Goal: Information Seeking & Learning: Learn about a topic

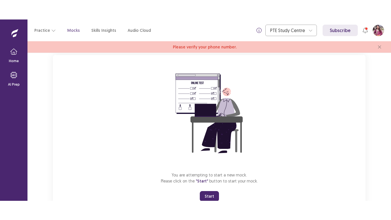
scroll to position [57, 0]
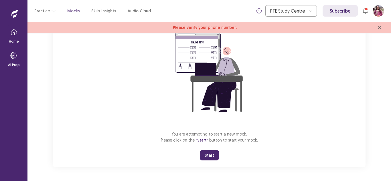
click at [212, 155] on button "Start" at bounding box center [209, 155] width 19 height 10
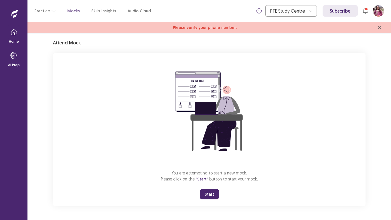
scroll to position [18, 0]
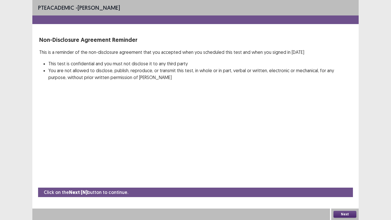
click at [347, 181] on button "Next" at bounding box center [344, 213] width 23 height 7
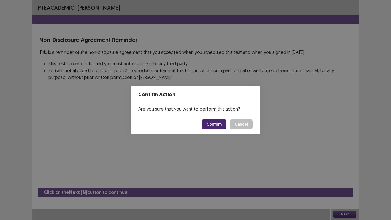
click at [217, 124] on button "Confirm" at bounding box center [213, 124] width 25 height 10
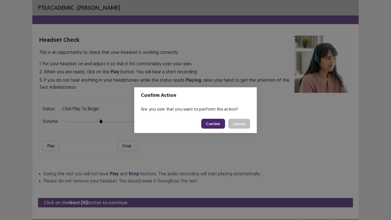
scroll to position [6, 0]
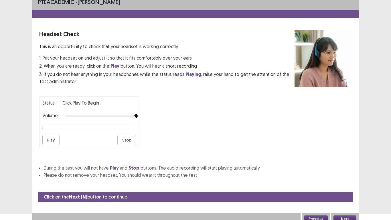
click at [135, 115] on div at bounding box center [100, 116] width 71 height 5
click at [53, 141] on button "Play" at bounding box center [50, 140] width 17 height 10
click at [52, 140] on button "Play" at bounding box center [50, 140] width 17 height 10
click at [350, 181] on button "Next" at bounding box center [344, 218] width 23 height 7
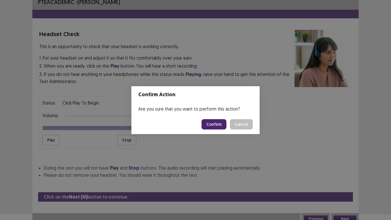
click at [218, 126] on button "Confirm" at bounding box center [213, 124] width 25 height 10
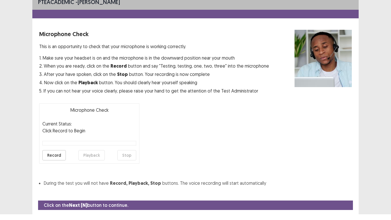
scroll to position [19, 0]
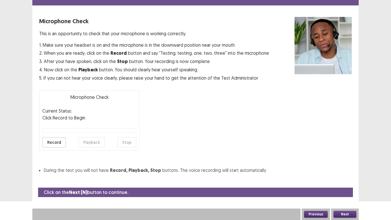
click at [57, 145] on button "Record" at bounding box center [53, 142] width 23 height 10
click at [130, 144] on button "Stop" at bounding box center [126, 142] width 19 height 10
click at [95, 141] on button "Playback" at bounding box center [91, 142] width 26 height 10
click at [344, 181] on button "Next" at bounding box center [344, 213] width 23 height 7
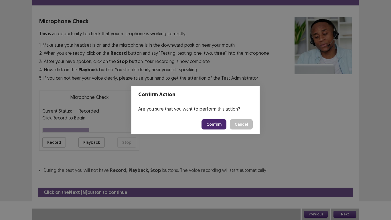
click at [220, 125] on button "Confirm" at bounding box center [213, 124] width 25 height 10
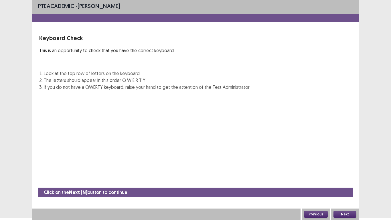
scroll to position [2, 0]
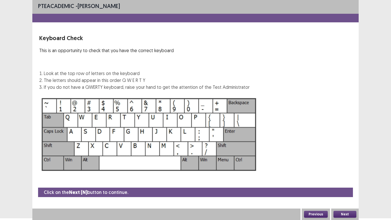
click at [341, 181] on button "Next" at bounding box center [344, 213] width 23 height 7
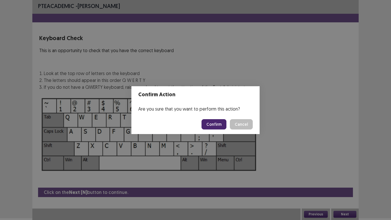
click at [221, 125] on button "Confirm" at bounding box center [213, 124] width 25 height 10
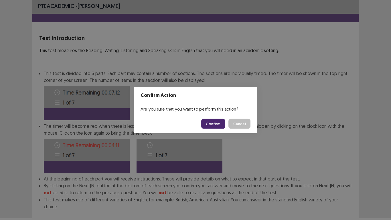
scroll to position [31, 0]
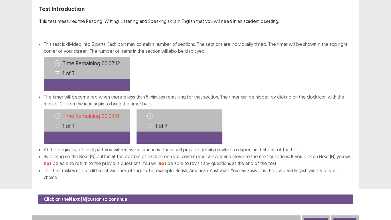
click at [347, 181] on button "Next" at bounding box center [344, 220] width 23 height 7
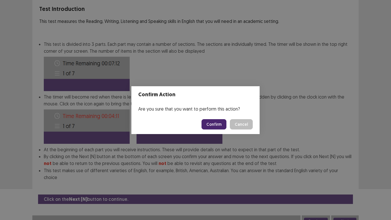
click at [222, 124] on button "Confirm" at bounding box center [213, 124] width 25 height 10
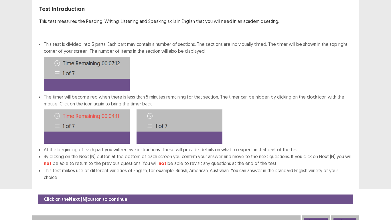
scroll to position [0, 0]
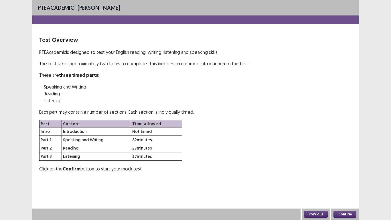
click at [343, 181] on button "Confirm" at bounding box center [344, 213] width 23 height 7
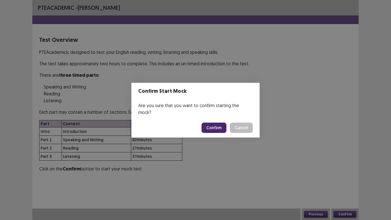
click at [217, 124] on button "Confirm" at bounding box center [213, 127] width 25 height 10
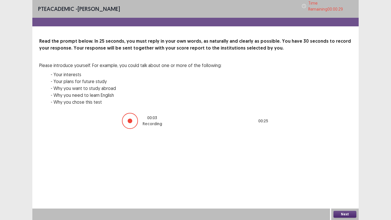
click at [348, 181] on button "Next" at bounding box center [344, 213] width 23 height 7
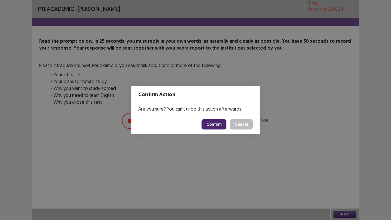
click at [215, 121] on button "Confirm" at bounding box center [213, 124] width 25 height 10
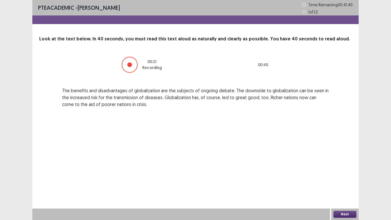
click at [346, 181] on button "Next" at bounding box center [344, 213] width 23 height 7
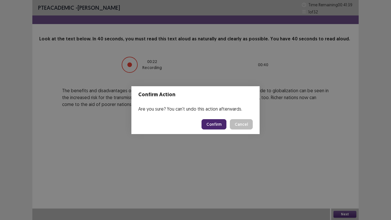
click at [212, 120] on button "Confirm" at bounding box center [213, 124] width 25 height 10
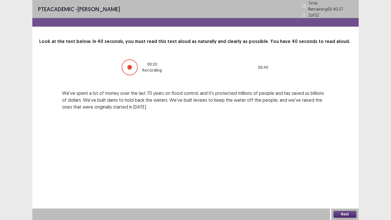
click at [345, 181] on button "Next" at bounding box center [344, 213] width 23 height 7
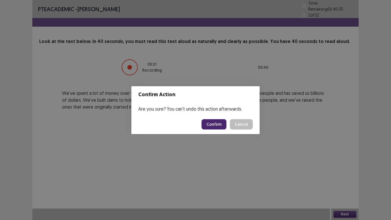
click at [215, 124] on button "Confirm" at bounding box center [213, 124] width 25 height 10
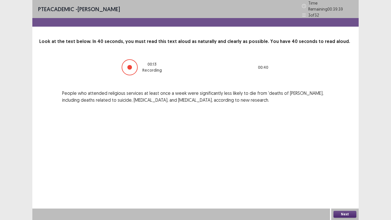
click at [343, 181] on button "Next" at bounding box center [344, 213] width 23 height 7
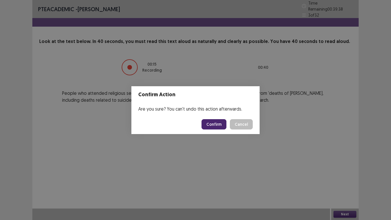
click at [217, 128] on button "Confirm" at bounding box center [213, 124] width 25 height 10
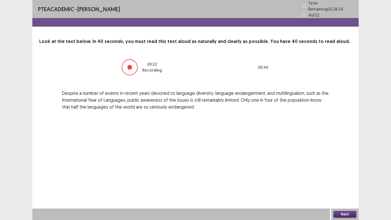
click at [343, 181] on button "Next" at bounding box center [344, 213] width 23 height 7
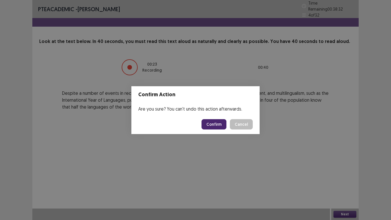
click at [215, 126] on button "Confirm" at bounding box center [213, 124] width 25 height 10
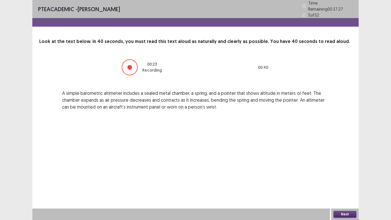
click at [345, 181] on button "Next" at bounding box center [344, 213] width 23 height 7
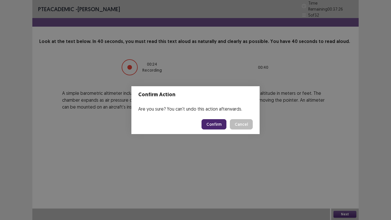
click at [218, 121] on button "Confirm" at bounding box center [213, 124] width 25 height 10
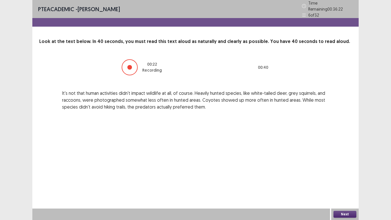
click at [347, 181] on button "Next" at bounding box center [344, 213] width 23 height 7
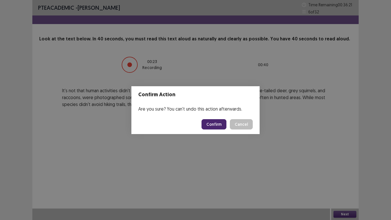
click at [220, 124] on button "Confirm" at bounding box center [213, 124] width 25 height 10
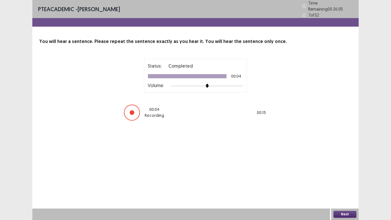
click at [348, 181] on button "Next" at bounding box center [344, 213] width 23 height 7
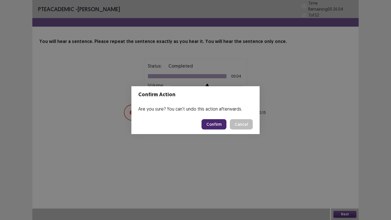
click at [219, 122] on button "Confirm" at bounding box center [213, 124] width 25 height 10
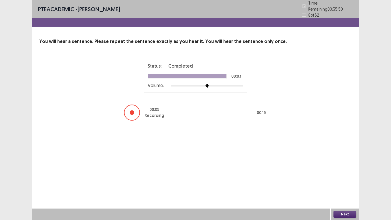
click at [350, 181] on button "Next" at bounding box center [344, 213] width 23 height 7
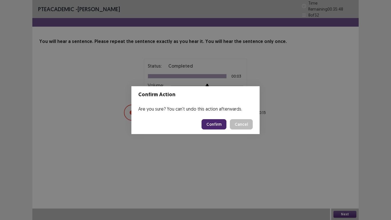
click at [221, 123] on button "Confirm" at bounding box center [213, 124] width 25 height 10
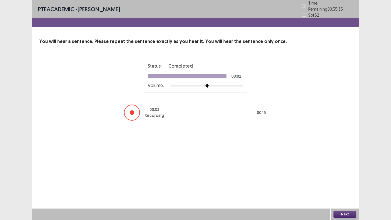
click at [351, 181] on button "Next" at bounding box center [344, 213] width 23 height 7
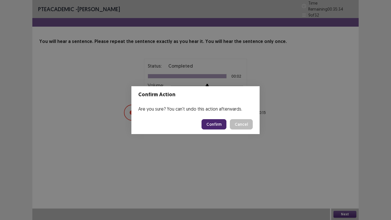
click at [219, 122] on button "Confirm" at bounding box center [213, 124] width 25 height 10
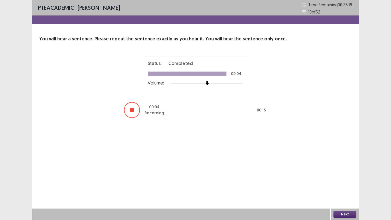
click at [349, 181] on button "Next" at bounding box center [344, 213] width 23 height 7
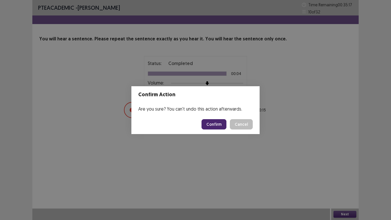
click at [220, 123] on button "Confirm" at bounding box center [213, 124] width 25 height 10
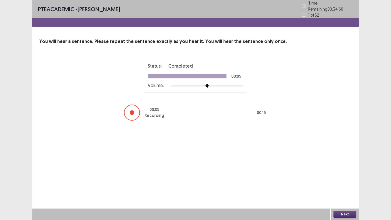
click at [351, 181] on button "Next" at bounding box center [344, 213] width 23 height 7
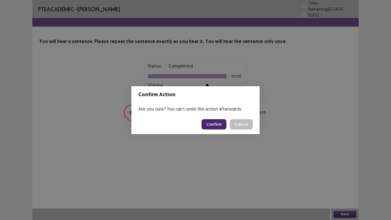
click at [219, 122] on button "Confirm" at bounding box center [213, 124] width 25 height 10
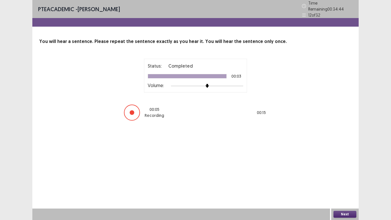
click at [350, 181] on button "Next" at bounding box center [344, 213] width 23 height 7
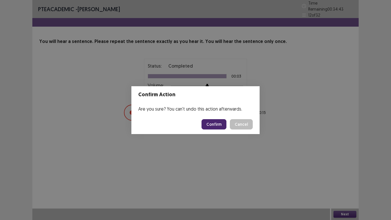
click at [216, 122] on button "Confirm" at bounding box center [213, 124] width 25 height 10
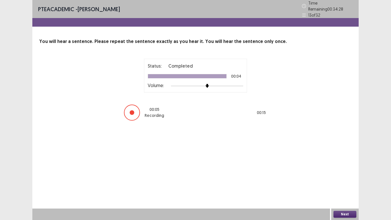
click at [353, 181] on button "Next" at bounding box center [344, 213] width 23 height 7
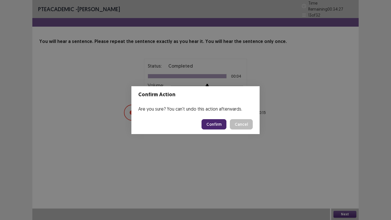
click at [222, 124] on button "Confirm" at bounding box center [213, 124] width 25 height 10
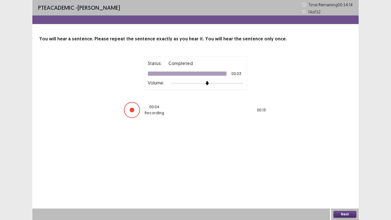
click at [351, 181] on button "Next" at bounding box center [344, 213] width 23 height 7
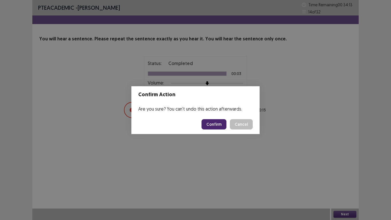
click at [217, 123] on button "Confirm" at bounding box center [213, 124] width 25 height 10
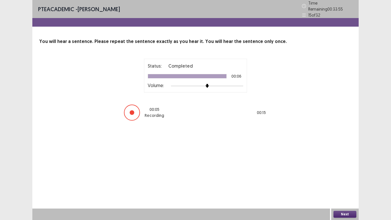
click at [352, 181] on button "Next" at bounding box center [344, 213] width 23 height 7
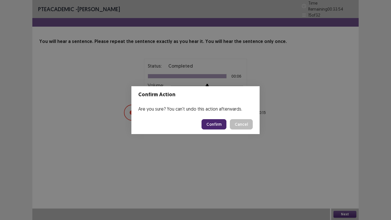
click at [219, 119] on button "Confirm" at bounding box center [213, 124] width 25 height 10
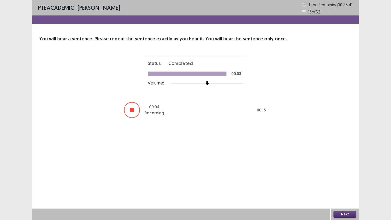
click at [347, 181] on button "Next" at bounding box center [344, 213] width 23 height 7
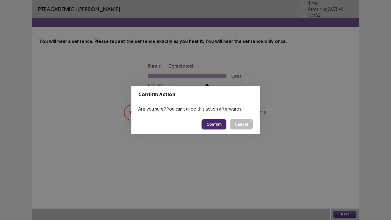
click at [215, 126] on button "Confirm" at bounding box center [213, 124] width 25 height 10
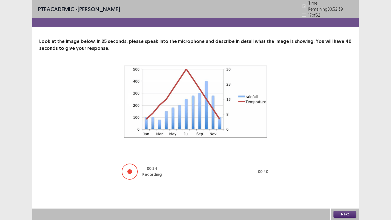
click at [339, 181] on button "Next" at bounding box center [344, 213] width 23 height 7
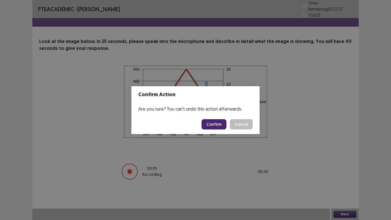
click at [219, 121] on button "Confirm" at bounding box center [213, 124] width 25 height 10
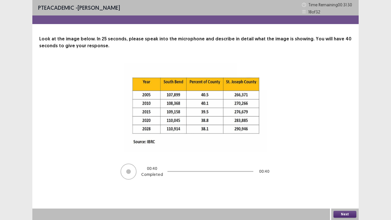
click at [335, 181] on button "Next" at bounding box center [344, 213] width 23 height 7
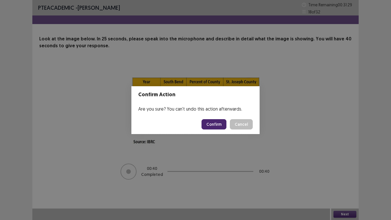
click at [223, 128] on button "Confirm" at bounding box center [213, 124] width 25 height 10
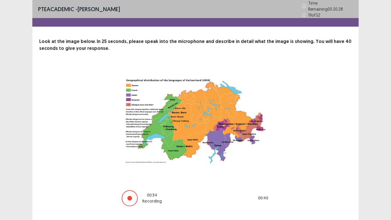
scroll to position [9, 0]
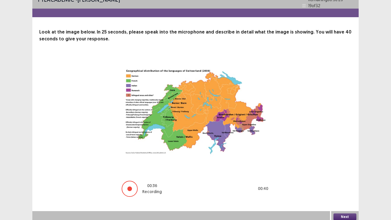
click at [333, 181] on div "Next" at bounding box center [344, 216] width 27 height 11
click at [343, 181] on button "Next" at bounding box center [344, 216] width 23 height 7
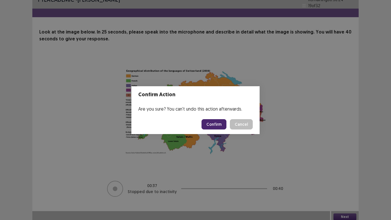
click at [209, 125] on button "Confirm" at bounding box center [213, 124] width 25 height 10
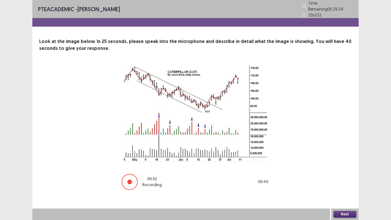
click at [343, 181] on button "Next" at bounding box center [344, 213] width 23 height 7
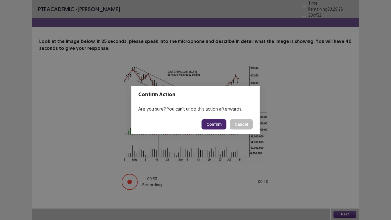
click at [219, 125] on button "Confirm" at bounding box center [213, 124] width 25 height 10
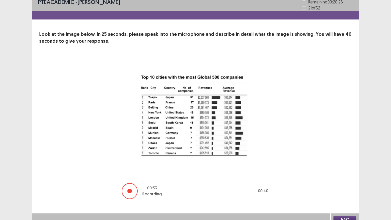
scroll to position [9, 0]
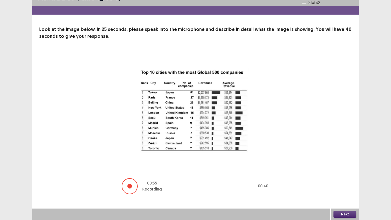
click at [339, 181] on button "Next" at bounding box center [344, 213] width 23 height 7
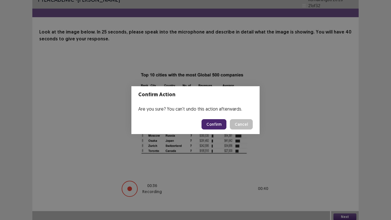
click at [223, 124] on button "Confirm" at bounding box center [213, 124] width 25 height 10
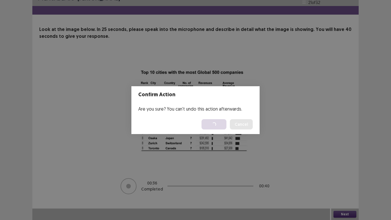
scroll to position [0, 0]
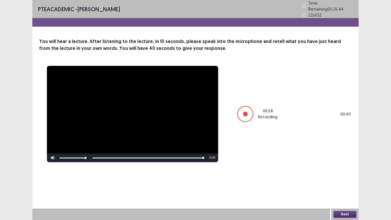
click at [339, 181] on button "Next" at bounding box center [344, 213] width 23 height 7
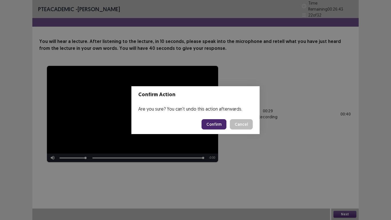
click at [207, 121] on button "Confirm" at bounding box center [213, 124] width 25 height 10
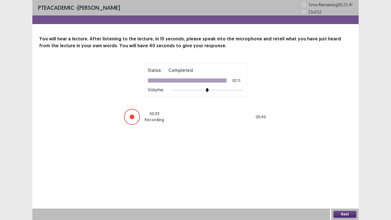
click at [337, 181] on button "Next" at bounding box center [344, 213] width 23 height 7
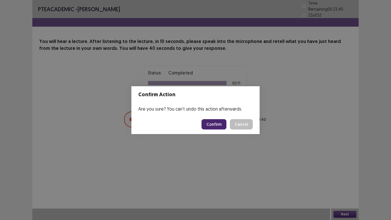
click at [214, 122] on button "Confirm" at bounding box center [213, 124] width 25 height 10
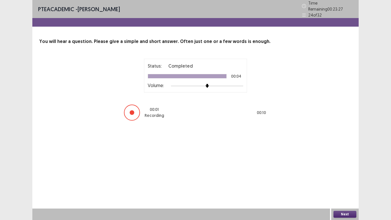
click at [341, 181] on button "Next" at bounding box center [344, 213] width 23 height 7
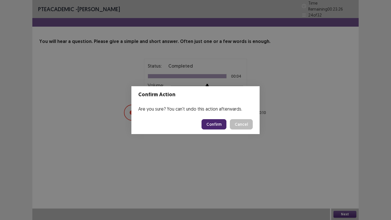
click at [217, 122] on button "Confirm" at bounding box center [213, 124] width 25 height 10
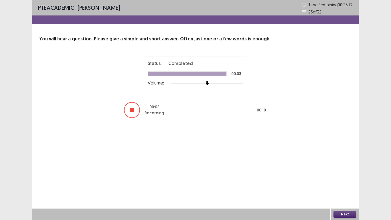
click at [344, 181] on button "Next" at bounding box center [344, 213] width 23 height 7
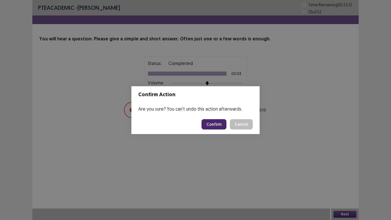
click at [220, 124] on button "Confirm" at bounding box center [213, 124] width 25 height 10
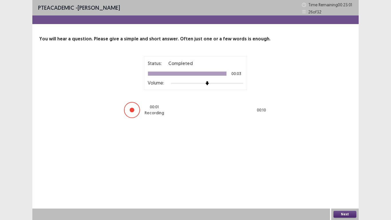
click at [345, 181] on button "Next" at bounding box center [344, 213] width 23 height 7
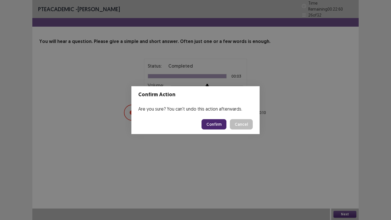
click at [217, 122] on button "Confirm" at bounding box center [213, 124] width 25 height 10
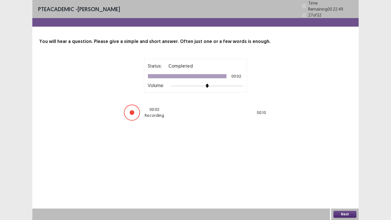
click at [342, 181] on button "Next" at bounding box center [344, 213] width 23 height 7
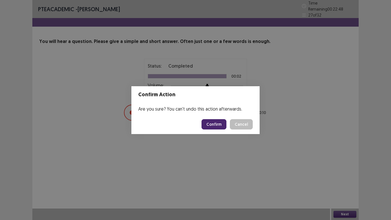
click at [213, 126] on button "Confirm" at bounding box center [213, 124] width 25 height 10
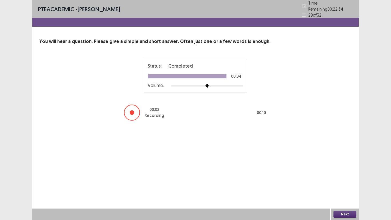
click at [341, 181] on button "Next" at bounding box center [344, 213] width 23 height 7
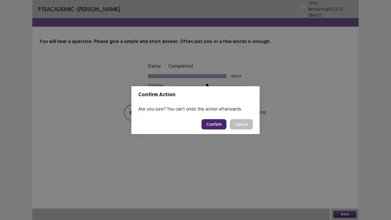
click at [219, 120] on button "Confirm" at bounding box center [213, 124] width 25 height 10
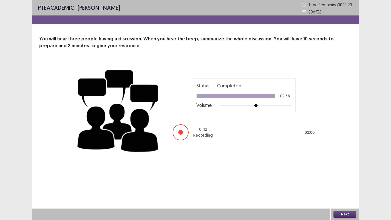
click at [342, 181] on div "Next" at bounding box center [344, 213] width 27 height 11
click at [343, 181] on button "Next" at bounding box center [344, 213] width 23 height 7
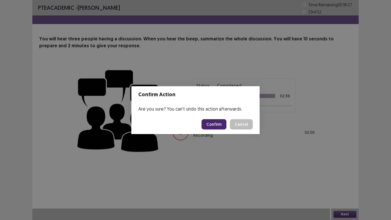
click at [223, 123] on button "Confirm" at bounding box center [213, 124] width 25 height 10
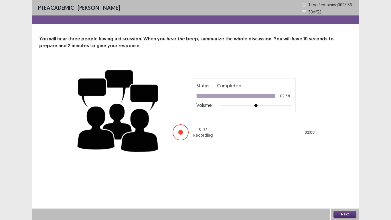
click at [340, 181] on button "Next" at bounding box center [344, 213] width 23 height 7
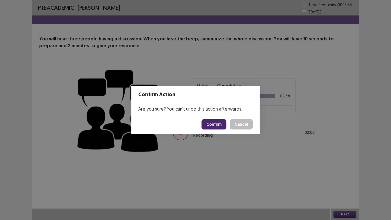
click at [221, 120] on button "Confirm" at bounding box center [213, 124] width 25 height 10
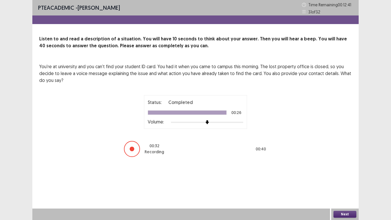
click at [345, 181] on button "Next" at bounding box center [344, 213] width 23 height 7
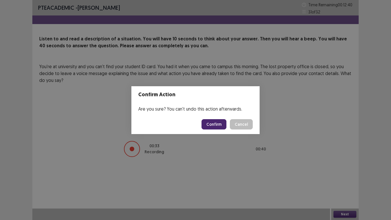
click at [218, 126] on button "Confirm" at bounding box center [213, 124] width 25 height 10
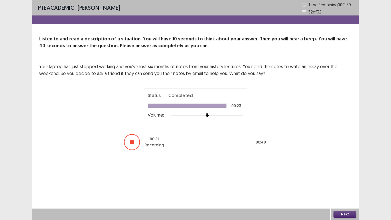
click at [343, 181] on button "Next" at bounding box center [344, 213] width 23 height 7
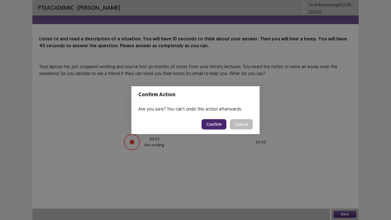
click at [218, 120] on button "Confirm" at bounding box center [213, 124] width 25 height 10
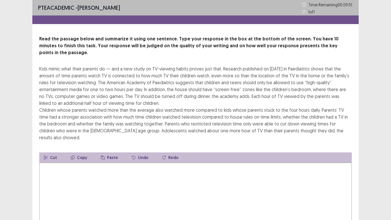
click at [145, 162] on textarea at bounding box center [195, 193] width 312 height 63
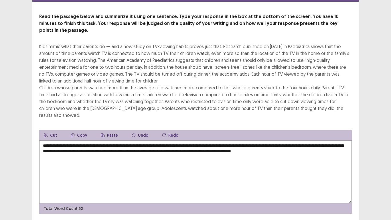
scroll to position [27, 0]
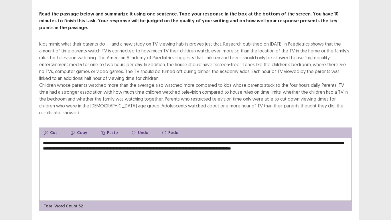
type textarea "**********"
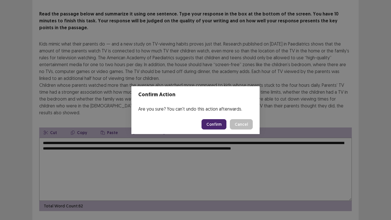
click at [212, 126] on button "Confirm" at bounding box center [213, 124] width 25 height 10
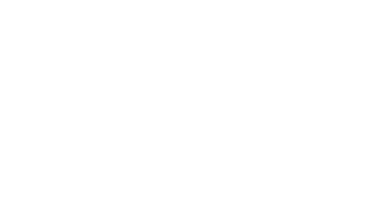
scroll to position [0, 0]
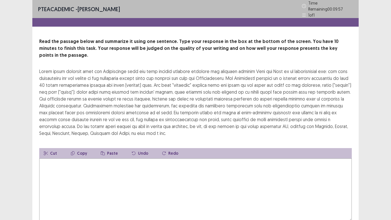
click at [193, 168] on textarea at bounding box center [195, 189] width 312 height 63
type textarea "*"
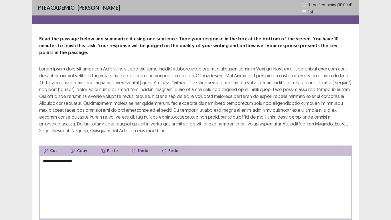
click at [44, 156] on textarea "**********" at bounding box center [195, 187] width 312 height 63
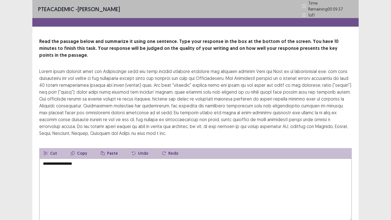
click at [77, 158] on textarea "**********" at bounding box center [195, 189] width 312 height 63
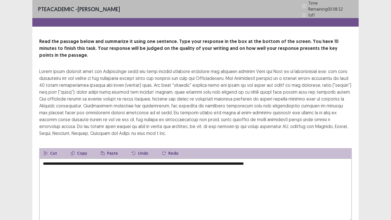
click at [172, 158] on textarea "**********" at bounding box center [195, 189] width 312 height 63
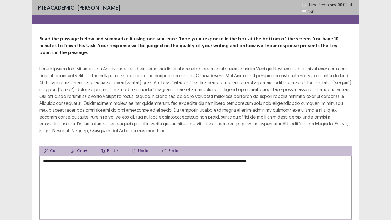
click at [304, 156] on textarea "**********" at bounding box center [195, 187] width 312 height 63
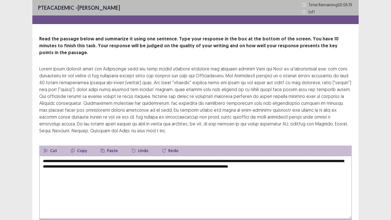
click at [61, 160] on textarea "**********" at bounding box center [195, 187] width 312 height 63
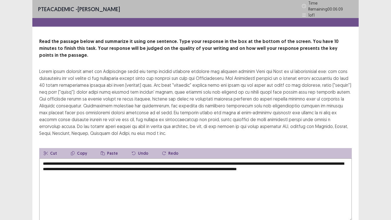
click at [209, 161] on textarea "**********" at bounding box center [195, 189] width 312 height 63
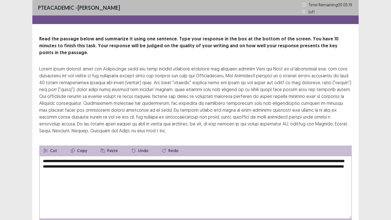
drag, startPoint x: 196, startPoint y: 165, endPoint x: 52, endPoint y: 170, distance: 144.7
click at [52, 170] on textarea "**********" at bounding box center [195, 187] width 312 height 63
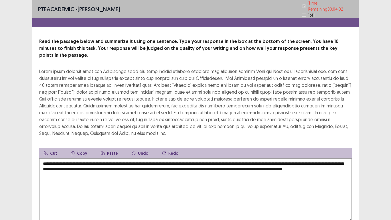
click at [325, 162] on textarea "**********" at bounding box center [195, 189] width 312 height 63
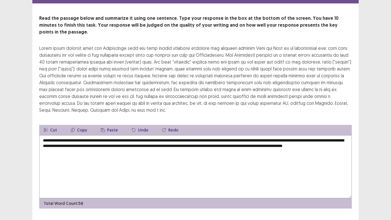
scroll to position [27, 0]
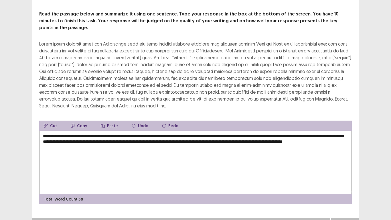
type textarea "**********"
click at [351, 181] on button "Next" at bounding box center [344, 223] width 23 height 7
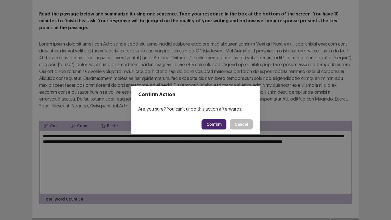
click at [216, 123] on button "Confirm" at bounding box center [213, 124] width 25 height 10
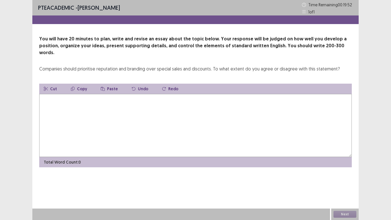
click at [171, 99] on textarea at bounding box center [195, 125] width 312 height 63
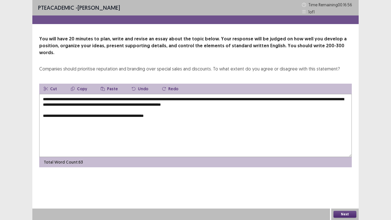
click at [160, 109] on textarea "**********" at bounding box center [195, 125] width 312 height 63
click at [173, 110] on textarea "**********" at bounding box center [195, 125] width 312 height 63
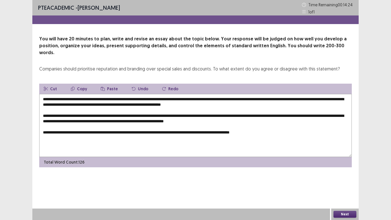
click at [257, 126] on textarea "**********" at bounding box center [195, 125] width 312 height 63
click at [279, 126] on textarea "**********" at bounding box center [195, 125] width 312 height 63
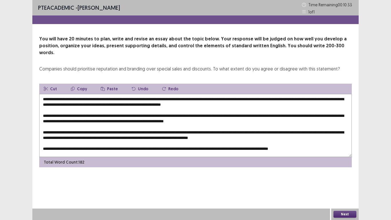
click at [78, 94] on textarea at bounding box center [195, 125] width 312 height 63
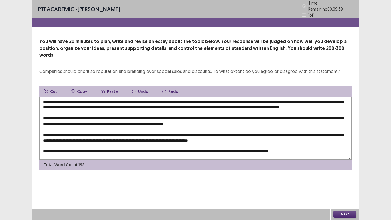
drag, startPoint x: 226, startPoint y: 92, endPoint x: 77, endPoint y: 94, distance: 149.5
click at [77, 96] on textarea at bounding box center [195, 127] width 312 height 63
click at [79, 86] on button "Copy" at bounding box center [78, 91] width 25 height 10
click at [127, 114] on textarea at bounding box center [195, 127] width 312 height 63
paste textarea "**********"
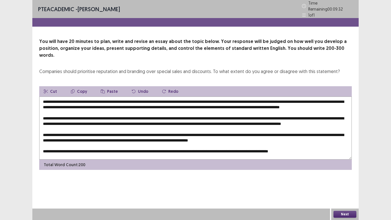
click at [121, 116] on textarea at bounding box center [195, 127] width 312 height 63
click at [347, 120] on textarea at bounding box center [195, 127] width 312 height 63
paste textarea "**********"
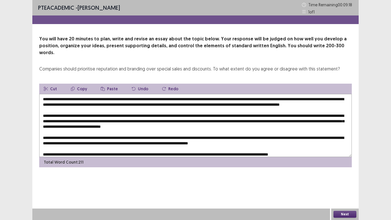
click at [274, 117] on textarea at bounding box center [195, 125] width 312 height 63
click at [272, 115] on textarea at bounding box center [195, 125] width 312 height 63
click at [130, 137] on textarea at bounding box center [195, 125] width 312 height 63
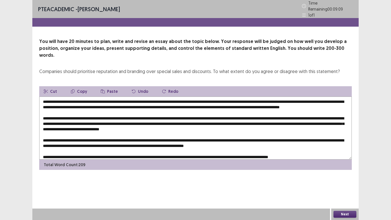
paste textarea "**********"
click at [126, 137] on textarea at bounding box center [195, 127] width 312 height 63
click at [278, 139] on textarea at bounding box center [195, 127] width 312 height 63
click at [95, 148] on textarea at bounding box center [195, 127] width 312 height 63
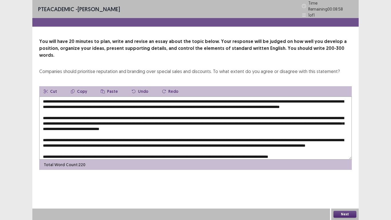
paste textarea "**********"
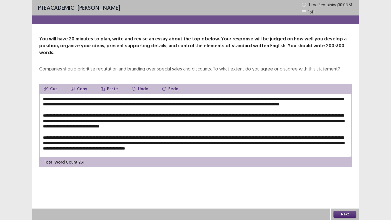
click at [303, 98] on textarea at bounding box center [195, 125] width 312 height 63
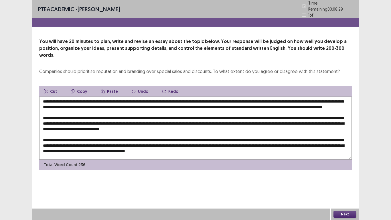
click at [81, 102] on textarea at bounding box center [195, 127] width 312 height 63
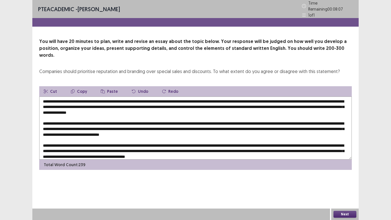
click at [103, 120] on textarea at bounding box center [195, 127] width 312 height 63
drag, startPoint x: 303, startPoint y: 96, endPoint x: 60, endPoint y: 105, distance: 243.7
click at [60, 105] on textarea at bounding box center [195, 127] width 312 height 63
click at [99, 121] on textarea at bounding box center [195, 127] width 312 height 63
paste textarea "**********"
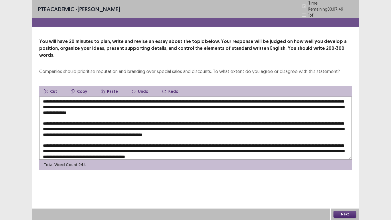
click at [230, 122] on textarea at bounding box center [195, 127] width 312 height 63
click at [66, 126] on textarea at bounding box center [195, 127] width 312 height 63
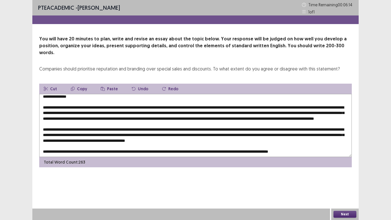
scroll to position [15, 0]
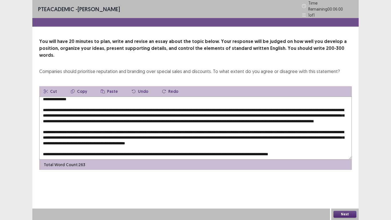
click at [259, 106] on textarea at bounding box center [195, 127] width 312 height 63
click at [229, 104] on textarea at bounding box center [195, 127] width 312 height 63
click at [260, 106] on textarea at bounding box center [195, 127] width 312 height 63
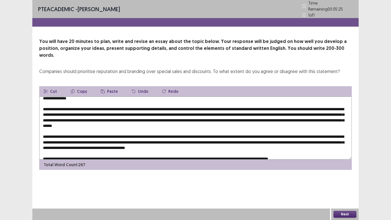
scroll to position [19, 0]
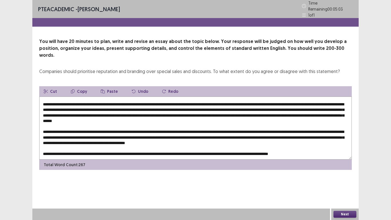
click at [227, 109] on textarea at bounding box center [195, 127] width 312 height 63
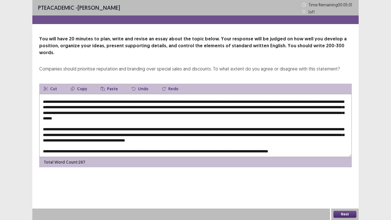
click at [114, 106] on textarea at bounding box center [195, 125] width 312 height 63
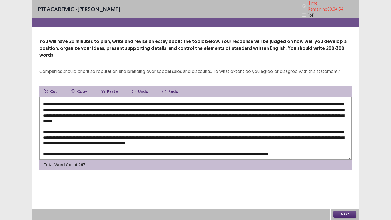
click at [221, 107] on textarea at bounding box center [195, 127] width 312 height 63
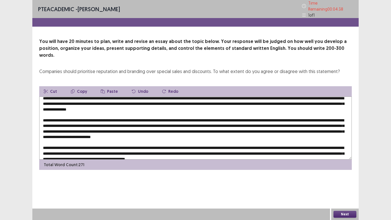
scroll to position [0, 0]
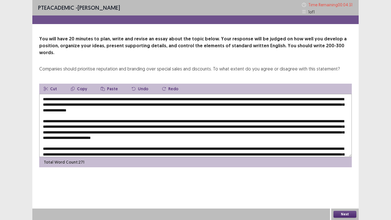
drag, startPoint x: 134, startPoint y: 104, endPoint x: 69, endPoint y: 105, distance: 64.6
click at [69, 105] on textarea at bounding box center [195, 125] width 312 height 63
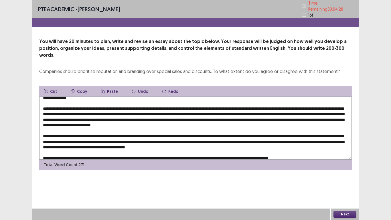
scroll to position [19, 0]
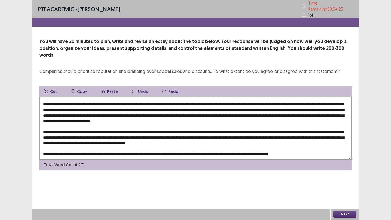
click at [170, 128] on textarea at bounding box center [195, 127] width 312 height 63
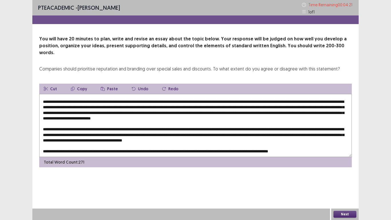
paste textarea "**********"
click at [99, 135] on textarea at bounding box center [195, 125] width 312 height 63
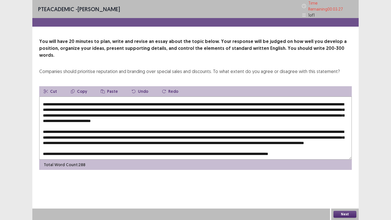
click at [229, 136] on textarea at bounding box center [195, 127] width 312 height 63
click at [227, 134] on textarea at bounding box center [195, 127] width 312 height 63
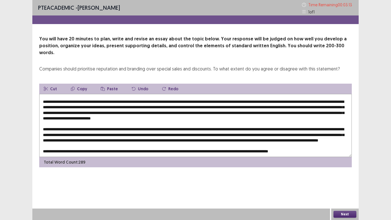
click at [108, 134] on textarea at bounding box center [195, 125] width 312 height 63
click at [244, 134] on textarea at bounding box center [195, 125] width 312 height 63
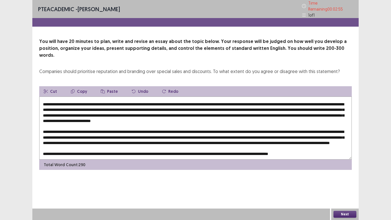
scroll to position [0, 0]
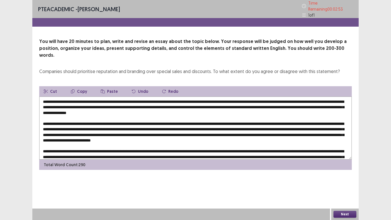
click at [224, 96] on textarea at bounding box center [195, 127] width 312 height 63
drag, startPoint x: 225, startPoint y: 93, endPoint x: 75, endPoint y: 94, distance: 149.8
click at [75, 96] on textarea at bounding box center [195, 127] width 312 height 63
click at [77, 96] on textarea at bounding box center [195, 127] width 312 height 63
drag, startPoint x: 76, startPoint y: 90, endPoint x: 226, endPoint y: 89, distance: 150.4
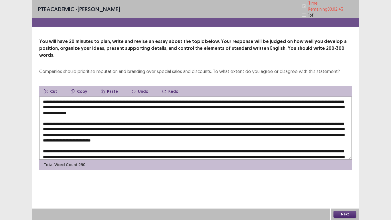
click at [226, 96] on textarea at bounding box center [195, 127] width 312 height 63
click at [80, 86] on button "Copy" at bounding box center [78, 91] width 25 height 10
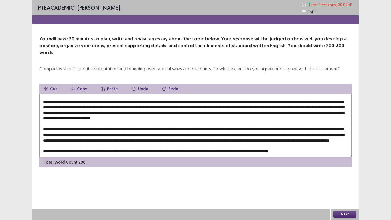
scroll to position [25, 0]
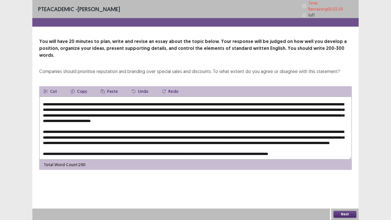
click at [180, 146] on textarea at bounding box center [195, 127] width 312 height 63
paste textarea "**********"
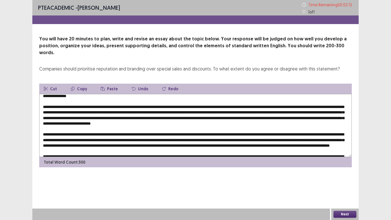
scroll to position [30, 0]
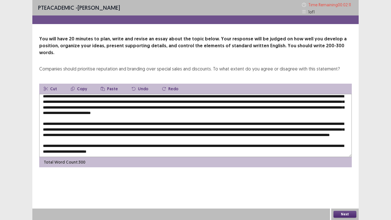
type textarea "**********"
click at [346, 181] on button "Next" at bounding box center [344, 213] width 23 height 7
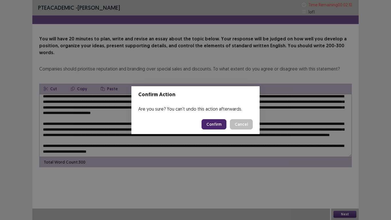
click at [214, 125] on button "Confirm" at bounding box center [213, 124] width 25 height 10
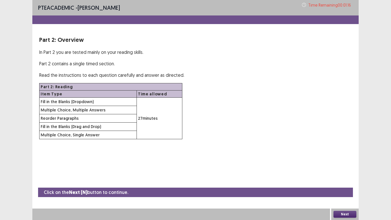
click at [350, 181] on button "Next" at bounding box center [344, 213] width 23 height 7
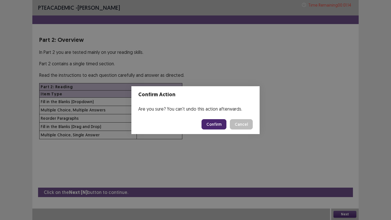
click at [218, 120] on button "Confirm" at bounding box center [213, 124] width 25 height 10
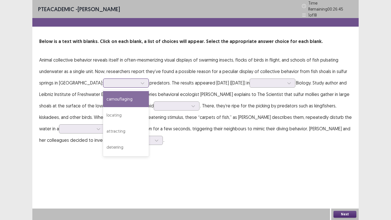
click at [108, 80] on div at bounding box center [123, 82] width 30 height 5
click at [104, 93] on div "camouflaging" at bounding box center [126, 99] width 46 height 16
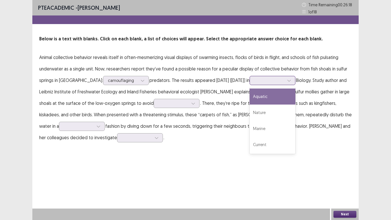
click at [264, 78] on div at bounding box center [269, 79] width 30 height 5
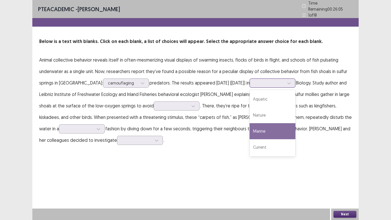
click at [266, 124] on div "Marine" at bounding box center [272, 131] width 46 height 16
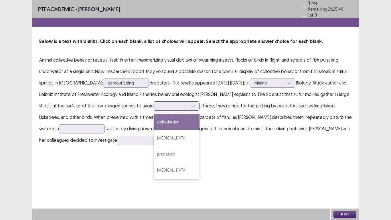
click at [170, 106] on div at bounding box center [173, 105] width 30 height 5
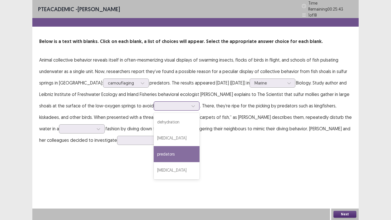
click at [180, 148] on div "predators" at bounding box center [177, 154] width 46 height 16
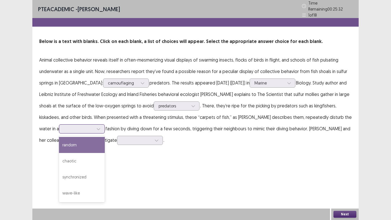
click at [70, 127] on div at bounding box center [79, 128] width 30 height 5
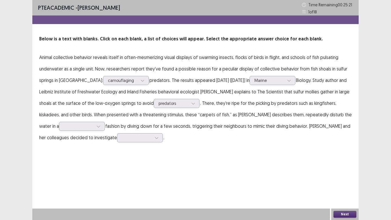
click at [208, 138] on p "Animal collective behavior reveals itself in often-mesmerizing visual displays …" at bounding box center [195, 96] width 312 height 91
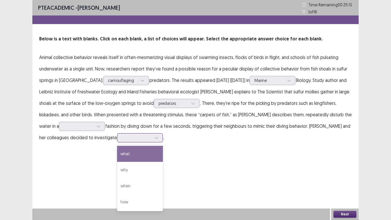
click at [122, 139] on div at bounding box center [137, 137] width 30 height 5
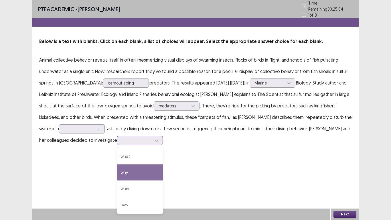
click at [117, 171] on div "why" at bounding box center [140, 172] width 46 height 16
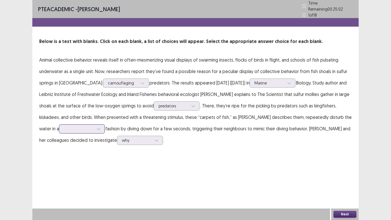
click at [70, 126] on div at bounding box center [79, 128] width 30 height 5
click at [67, 144] on div "random" at bounding box center [82, 145] width 46 height 16
click at [338, 181] on button "Next" at bounding box center [344, 213] width 23 height 7
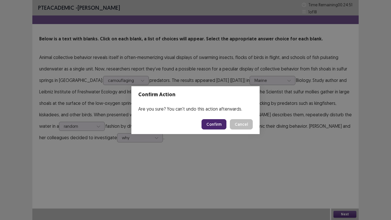
click at [211, 126] on button "Confirm" at bounding box center [213, 124] width 25 height 10
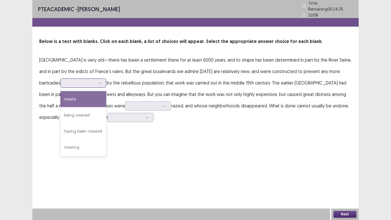
click at [69, 83] on div at bounding box center [80, 82] width 30 height 5
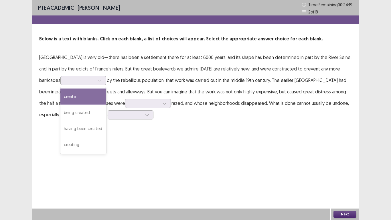
click at [143, 64] on p "[GEOGRAPHIC_DATA] is very old—there has been a settlement there for at least 60…" at bounding box center [195, 85] width 312 height 69
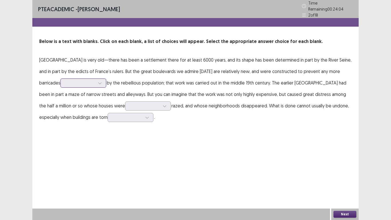
click at [65, 81] on div at bounding box center [80, 82] width 30 height 5
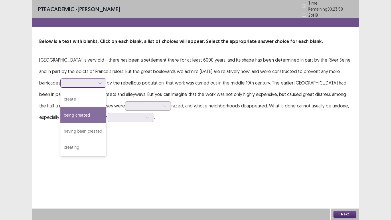
click at [64, 116] on div "being created" at bounding box center [83, 115] width 46 height 16
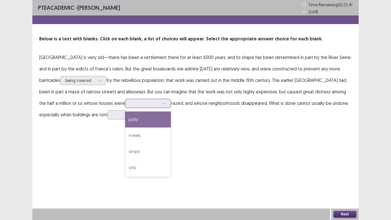
click at [130, 103] on div at bounding box center [145, 102] width 30 height 5
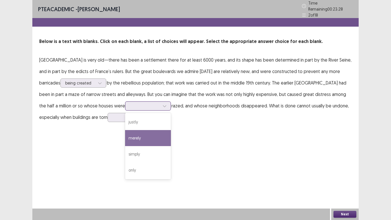
click at [125, 135] on div "merely" at bounding box center [148, 138] width 46 height 16
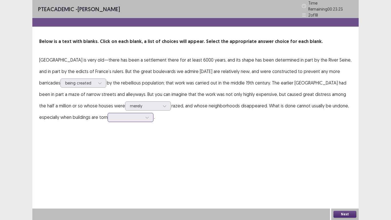
click at [112, 115] on div at bounding box center [127, 116] width 30 height 5
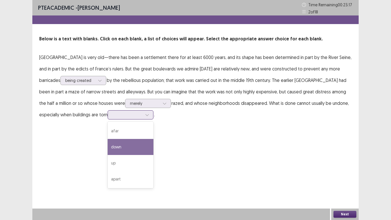
click at [108, 147] on div "down" at bounding box center [131, 147] width 46 height 16
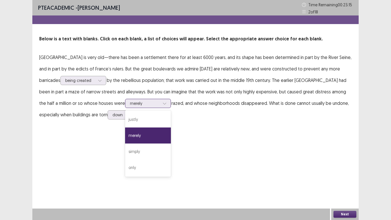
click at [130, 105] on div at bounding box center [145, 102] width 30 height 5
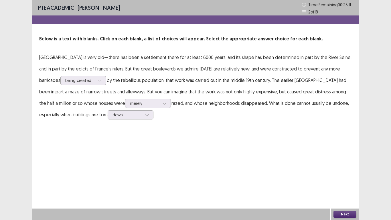
click at [185, 118] on p "[GEOGRAPHIC_DATA] is very old—there has been a settlement there for at least 60…" at bounding box center [195, 85] width 312 height 69
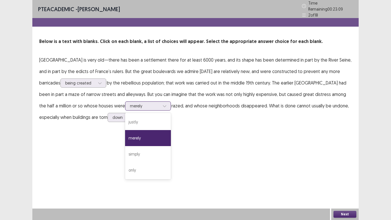
click at [162, 104] on icon at bounding box center [164, 106] width 4 height 4
click at [125, 164] on div "only" at bounding box center [148, 170] width 46 height 16
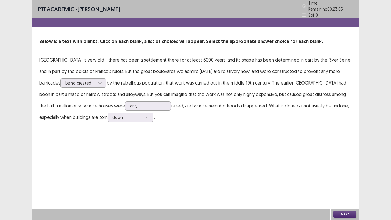
click at [349, 181] on button "Next" at bounding box center [344, 213] width 23 height 7
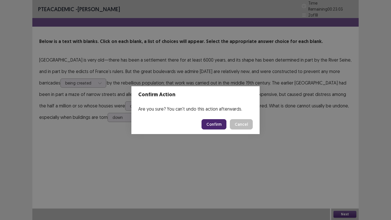
click at [215, 121] on button "Confirm" at bounding box center [213, 124] width 25 height 10
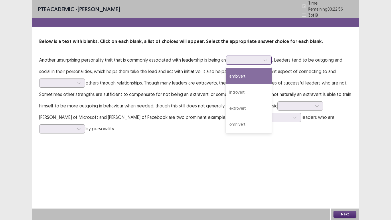
click at [237, 58] on div at bounding box center [245, 59] width 30 height 5
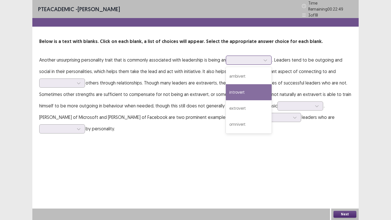
click at [252, 92] on div "introvert" at bounding box center [249, 92] width 46 height 16
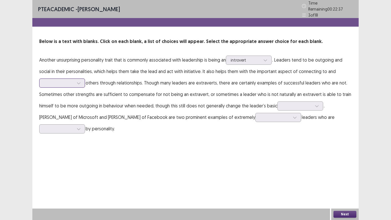
click at [56, 80] on div at bounding box center [59, 82] width 30 height 5
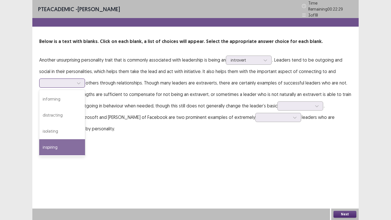
click at [70, 142] on div "inspiring" at bounding box center [62, 147] width 46 height 16
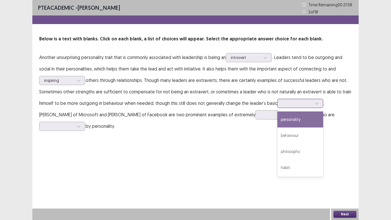
click at [284, 106] on div at bounding box center [297, 102] width 30 height 5
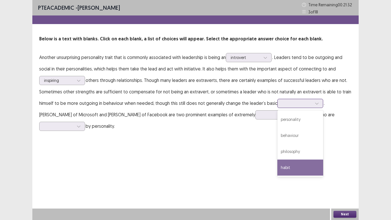
click at [301, 160] on div "habit" at bounding box center [300, 167] width 46 height 16
click at [298, 105] on div at bounding box center [297, 102] width 30 height 5
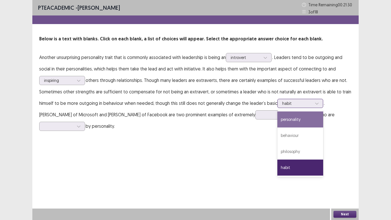
click at [297, 122] on div "personality" at bounding box center [300, 119] width 46 height 16
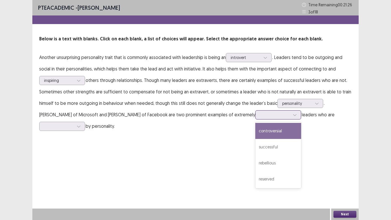
click at [260, 115] on div at bounding box center [275, 114] width 30 height 5
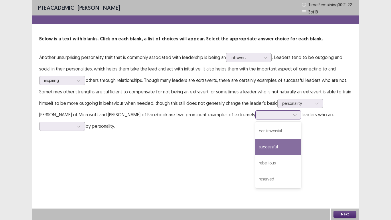
click at [255, 144] on div "successful" at bounding box center [278, 147] width 46 height 16
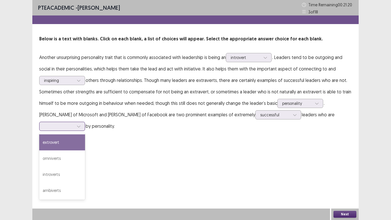
click at [74, 123] on div at bounding box center [59, 125] width 30 height 5
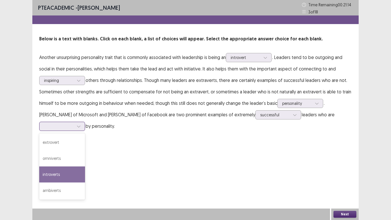
click at [85, 166] on div "introverts" at bounding box center [62, 174] width 46 height 16
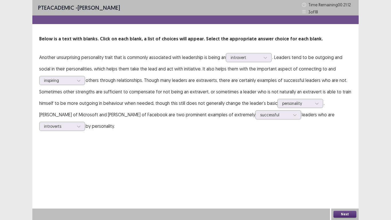
click at [345, 181] on button "Next" at bounding box center [344, 213] width 23 height 7
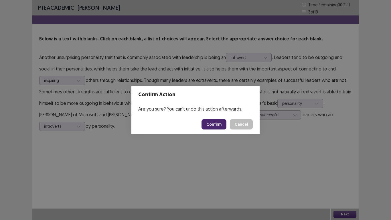
click at [220, 120] on button "Confirm" at bounding box center [213, 124] width 25 height 10
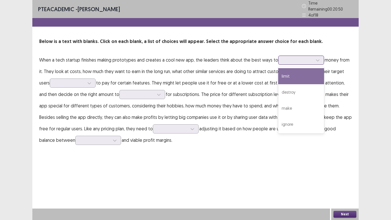
click at [284, 58] on div at bounding box center [298, 59] width 30 height 5
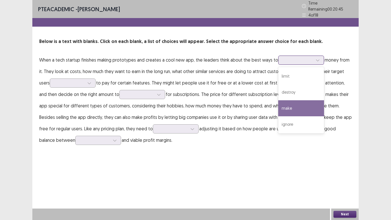
click at [294, 103] on div "make" at bounding box center [301, 108] width 46 height 16
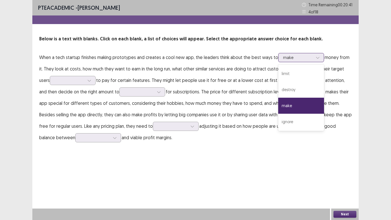
click at [293, 60] on div at bounding box center [298, 57] width 30 height 5
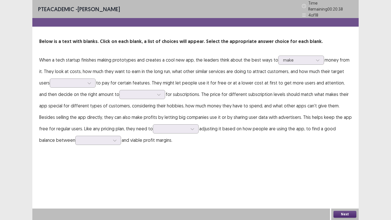
click at [228, 62] on p "When a tech startup finishes making prototypes and creates a cool new app, the …" at bounding box center [195, 99] width 312 height 91
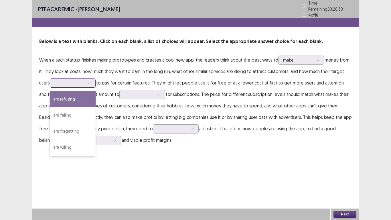
click at [62, 80] on div at bounding box center [70, 82] width 30 height 5
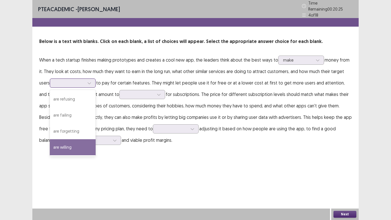
click at [80, 146] on div "are willing" at bounding box center [73, 147] width 46 height 16
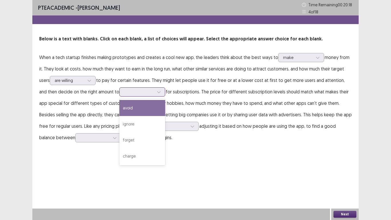
click at [124, 92] on div at bounding box center [139, 91] width 30 height 5
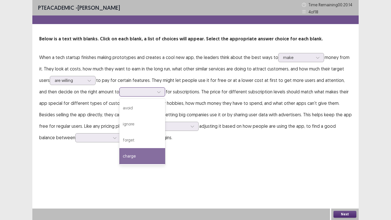
click at [133, 157] on div "charge" at bounding box center [142, 156] width 46 height 16
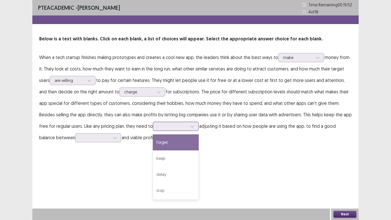
click at [158, 126] on div at bounding box center [173, 125] width 30 height 5
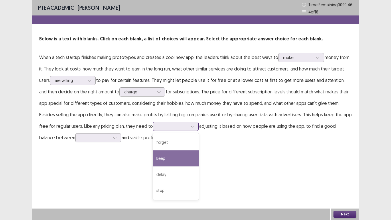
click at [154, 159] on div "keep" at bounding box center [176, 158] width 46 height 16
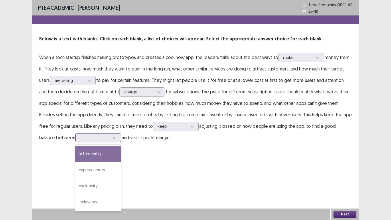
click at [85, 141] on div at bounding box center [94, 137] width 31 height 7
click at [86, 152] on div "affordability" at bounding box center [98, 154] width 46 height 16
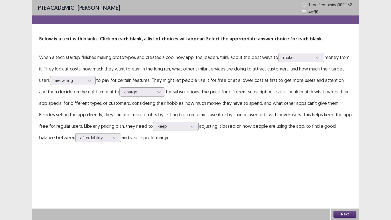
click at [341, 181] on button "Next" at bounding box center [344, 213] width 23 height 7
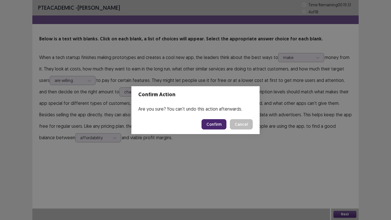
click at [208, 121] on button "Confirm" at bounding box center [213, 124] width 25 height 10
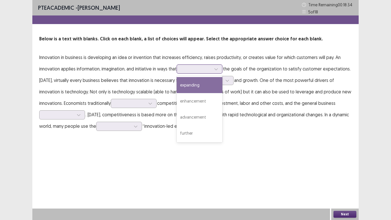
click at [187, 71] on div at bounding box center [196, 68] width 30 height 5
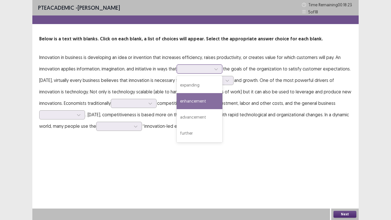
click at [205, 95] on div "enhancement" at bounding box center [199, 101] width 46 height 16
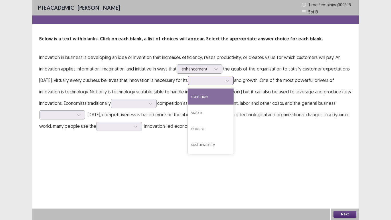
click at [201, 81] on div at bounding box center [207, 79] width 30 height 5
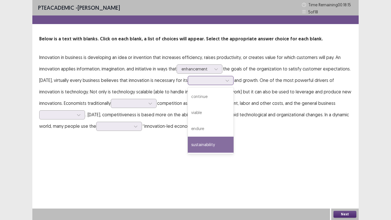
click at [214, 146] on div "sustainability" at bounding box center [211, 144] width 46 height 16
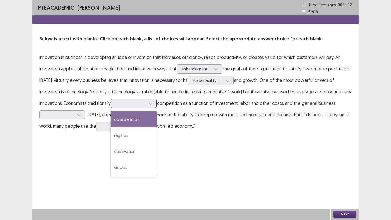
click at [127, 102] on div at bounding box center [131, 102] width 30 height 5
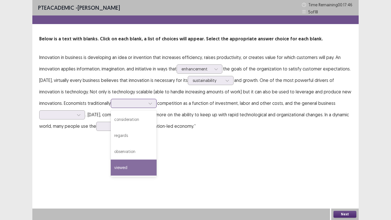
click at [142, 168] on div "viewed" at bounding box center [134, 167] width 46 height 16
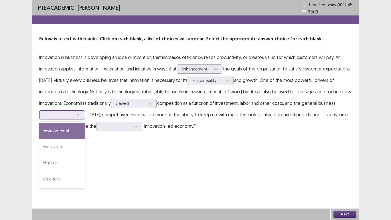
click at [70, 114] on div at bounding box center [59, 114] width 30 height 5
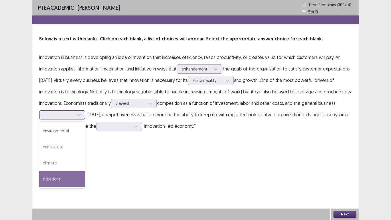
click at [67, 178] on div "situations" at bounding box center [62, 179] width 46 height 16
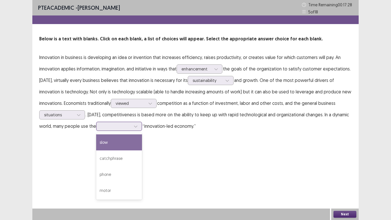
click at [126, 126] on div at bounding box center [116, 125] width 30 height 5
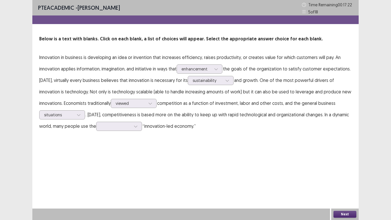
click at [178, 136] on div "PTE academic - [PERSON_NAME] Time Remaining 00 : 17 : 22 5 of 18 Below is a tex…" at bounding box center [195, 71] width 326 height 143
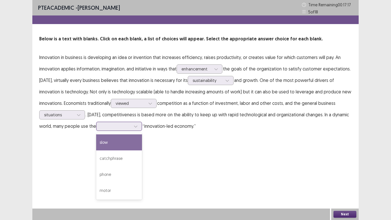
click at [111, 128] on div at bounding box center [116, 125] width 30 height 5
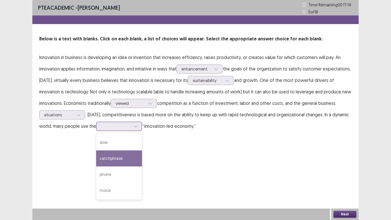
click at [122, 158] on div "catchphrase" at bounding box center [119, 158] width 46 height 16
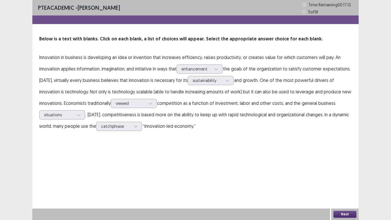
click at [345, 181] on button "Next" at bounding box center [344, 213] width 23 height 7
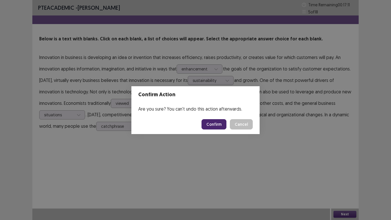
click at [216, 122] on button "Confirm" at bounding box center [213, 124] width 25 height 10
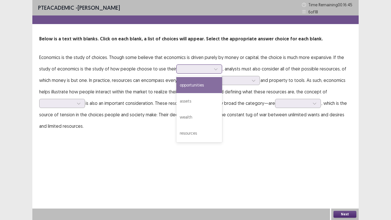
click at [186, 69] on div at bounding box center [196, 68] width 30 height 5
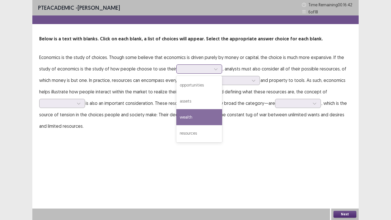
click at [196, 116] on div "wealth" at bounding box center [199, 117] width 46 height 16
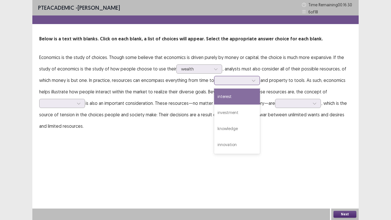
click at [230, 80] on div at bounding box center [234, 79] width 30 height 5
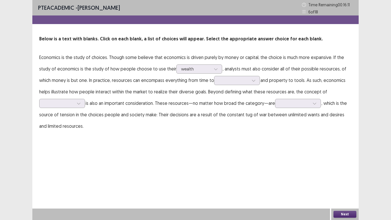
click at [143, 102] on p "Economics is the study of choices. Though some believe that economics is driven…" at bounding box center [195, 91] width 312 height 80
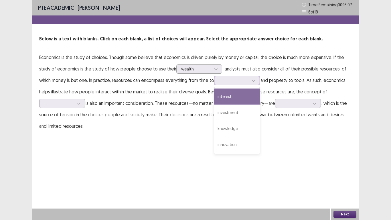
click at [231, 79] on div at bounding box center [234, 79] width 30 height 5
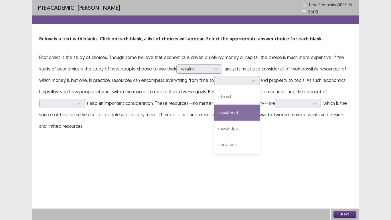
click at [239, 113] on div "investment" at bounding box center [237, 112] width 46 height 16
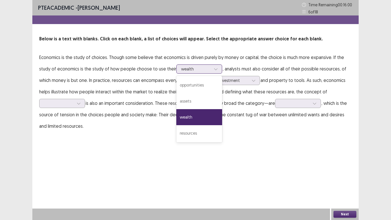
click at [189, 70] on div at bounding box center [196, 68] width 30 height 5
click at [198, 128] on div "resources" at bounding box center [199, 133] width 46 height 16
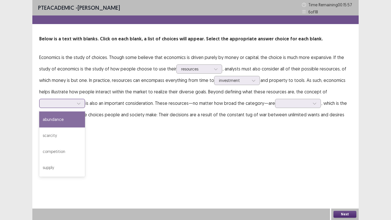
click at [55, 103] on div at bounding box center [59, 102] width 30 height 5
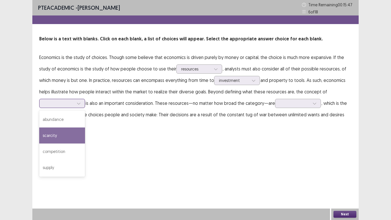
click at [60, 139] on div "scarcity" at bounding box center [62, 135] width 46 height 16
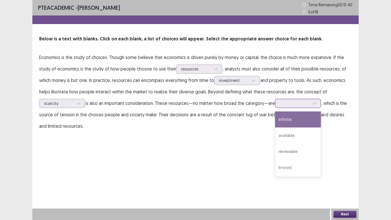
click at [289, 101] on div at bounding box center [295, 102] width 30 height 5
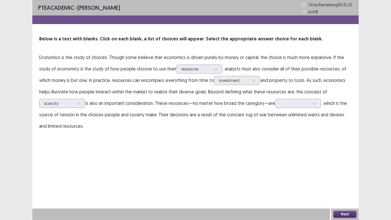
click at [253, 138] on div "PTE academic - [PERSON_NAME] Time Remaining 00 : 15 : 32 6 of 18 Below is a tex…" at bounding box center [195, 71] width 326 height 143
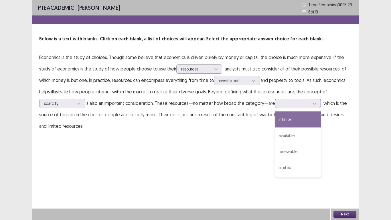
click at [297, 102] on div at bounding box center [295, 102] width 30 height 5
click at [298, 122] on div "infinite" at bounding box center [298, 119] width 46 height 16
click at [294, 99] on div "infinite" at bounding box center [295, 103] width 30 height 9
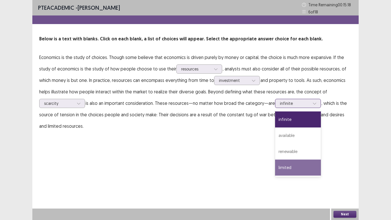
click at [288, 172] on div "limited" at bounding box center [298, 167] width 46 height 16
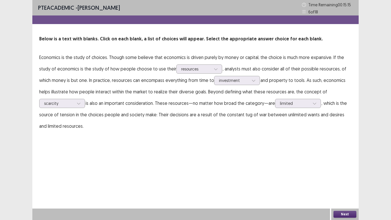
click at [343, 181] on button "Next" at bounding box center [344, 213] width 23 height 7
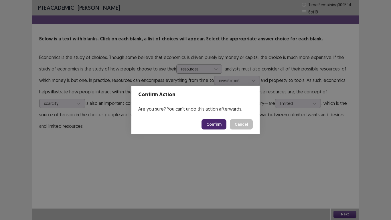
click at [211, 120] on button "Confirm" at bounding box center [213, 124] width 25 height 10
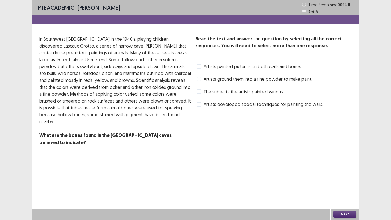
click at [202, 66] on label "Artists painted pictures on both walls and bones." at bounding box center [248, 66] width 105 height 7
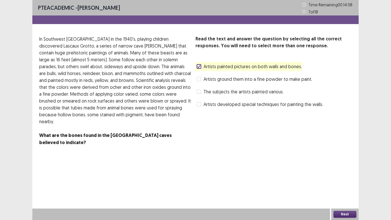
click at [345, 181] on button "Next" at bounding box center [344, 213] width 23 height 7
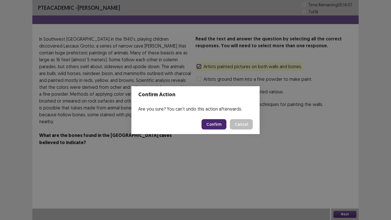
click at [218, 124] on button "Confirm" at bounding box center [213, 124] width 25 height 10
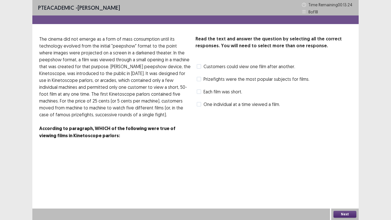
click at [239, 67] on span "Customers could view one film after another." at bounding box center [248, 66] width 91 height 7
drag, startPoint x: 291, startPoint y: 97, endPoint x: 268, endPoint y: 99, distance: 22.7
click at [268, 99] on div "Read the text and answer the question by selecting all the correct responses. Y…" at bounding box center [273, 71] width 156 height 73
click at [206, 81] on span "Prizefights were the most popular subjects for films." at bounding box center [256, 78] width 106 height 7
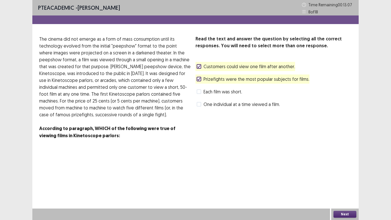
click at [221, 65] on span "Customers could view one film after another." at bounding box center [248, 66] width 91 height 7
click at [344, 181] on button "Next" at bounding box center [344, 213] width 23 height 7
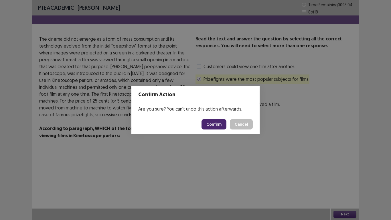
click at [211, 125] on button "Confirm" at bounding box center [213, 124] width 25 height 10
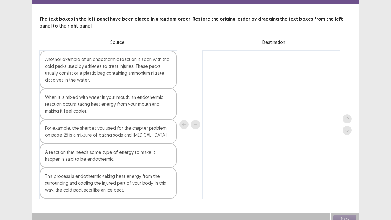
scroll to position [24, 0]
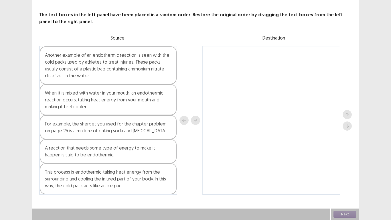
click at [82, 152] on div "A reaction that needs some type of energy to make it happen is said to be endot…" at bounding box center [108, 151] width 137 height 24
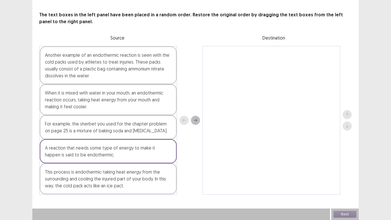
click at [94, 177] on div "This process is endothermic-taking heat energy from the surrounding and cooling…" at bounding box center [108, 178] width 137 height 31
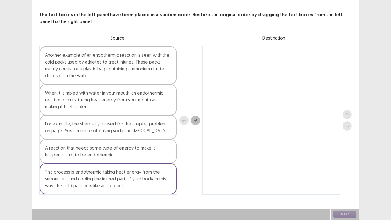
drag, startPoint x: 150, startPoint y: 182, endPoint x: 272, endPoint y: 107, distance: 143.6
drag, startPoint x: 272, startPoint y: 107, endPoint x: 138, endPoint y: 160, distance: 144.3
click at [138, 160] on div "A reaction that needs some type of energy to make it happen is said to be endot…" at bounding box center [108, 151] width 137 height 24
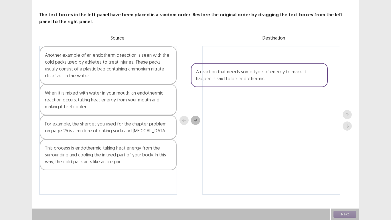
drag, startPoint x: 137, startPoint y: 158, endPoint x: 296, endPoint y: 77, distance: 178.0
click at [296, 77] on div "Another example of an endothermic reaction is seen with the cold packs used by …" at bounding box center [195, 120] width 312 height 149
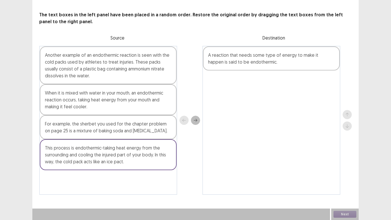
drag, startPoint x: 126, startPoint y: 156, endPoint x: 276, endPoint y: 112, distance: 156.4
drag, startPoint x: 276, startPoint y: 112, endPoint x: 233, endPoint y: 106, distance: 43.5
click at [233, 106] on div "A reaction that needs some type of energy to make it happen is said to be endot…" at bounding box center [271, 120] width 138 height 149
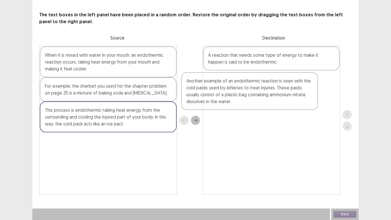
drag, startPoint x: 133, startPoint y: 76, endPoint x: 282, endPoint y: 99, distance: 150.7
click at [282, 100] on div "Another example of an endothermic reaction is seen with the cold packs used by …" at bounding box center [195, 120] width 312 height 149
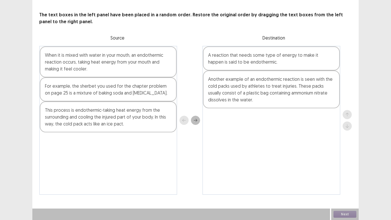
click at [134, 69] on div "When it is mixed with water in your mouth, an endothermic reaction occurs, taki…" at bounding box center [108, 61] width 137 height 31
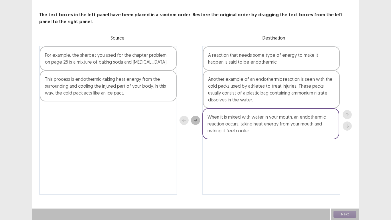
drag, startPoint x: 110, startPoint y: 68, endPoint x: 274, endPoint y: 130, distance: 175.9
click at [274, 130] on div "When it is mixed with water in your mouth, an endothermic reaction occurs, taki…" at bounding box center [195, 120] width 312 height 149
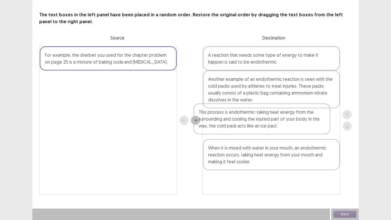
drag, startPoint x: 125, startPoint y: 95, endPoint x: 285, endPoint y: 129, distance: 163.6
click at [285, 129] on div "For example, the sherbet you used for the chapter problem on page 25 is a mixtu…" at bounding box center [195, 120] width 312 height 149
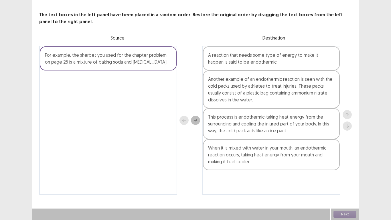
drag, startPoint x: 161, startPoint y: 65, endPoint x: 242, endPoint y: 126, distance: 101.9
drag, startPoint x: 242, startPoint y: 126, endPoint x: 155, endPoint y: 54, distance: 113.1
click at [155, 54] on div "For example, the sherbet you used for the chapter problem on page 25 is a mixtu…" at bounding box center [108, 58] width 137 height 24
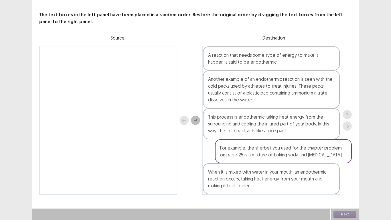
drag, startPoint x: 155, startPoint y: 57, endPoint x: 332, endPoint y: 151, distance: 200.4
click at [332, 151] on div "For example, the sherbet you used for the chapter problem on page 25 is a mixtu…" at bounding box center [195, 120] width 312 height 149
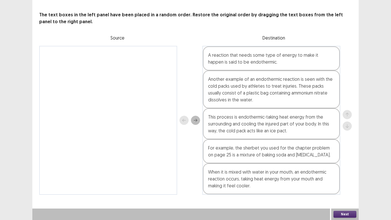
drag, startPoint x: 298, startPoint y: 160, endPoint x: 143, endPoint y: 177, distance: 156.4
click at [143, 177] on div at bounding box center [108, 120] width 138 height 149
drag, startPoint x: 278, startPoint y: 154, endPoint x: 272, endPoint y: 88, distance: 65.5
drag, startPoint x: 272, startPoint y: 88, endPoint x: 246, endPoint y: 150, distance: 66.5
click at [246, 150] on div "For example, the sherbet you used for the chapter problem on page 25 is a mixtu…" at bounding box center [271, 151] width 137 height 24
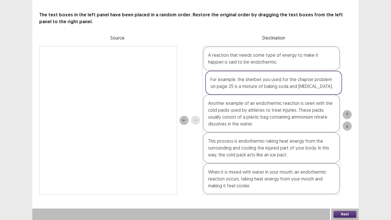
drag, startPoint x: 243, startPoint y: 150, endPoint x: 246, endPoint y: 78, distance: 71.2
click at [246, 78] on div "A reaction that needs some type of energy to make it happen is said to be endot…" at bounding box center [271, 120] width 138 height 149
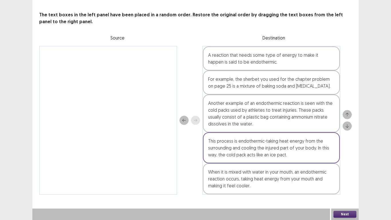
drag, startPoint x: 274, startPoint y: 144, endPoint x: 272, endPoint y: 82, distance: 61.8
drag, startPoint x: 272, startPoint y: 82, endPoint x: 251, endPoint y: 148, distance: 69.5
click at [251, 148] on div "This process is endothermic-taking heat energy from the surrounding and cooling…" at bounding box center [271, 147] width 137 height 31
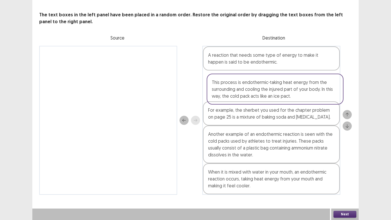
drag, startPoint x: 248, startPoint y: 146, endPoint x: 251, endPoint y: 85, distance: 61.0
click at [251, 85] on div "A reaction that needs some type of energy to make it happen is said to be endot…" at bounding box center [271, 120] width 138 height 149
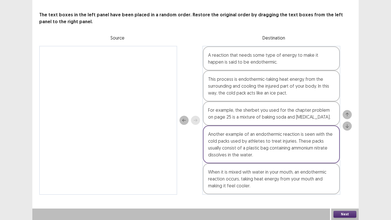
drag, startPoint x: 261, startPoint y: 114, endPoint x: 262, endPoint y: 157, distance: 43.5
drag, startPoint x: 262, startPoint y: 157, endPoint x: 246, endPoint y: 121, distance: 39.5
click at [246, 121] on div "For example, the sherbet you used for the chapter problem on page 25 is a mixtu…" at bounding box center [271, 113] width 137 height 24
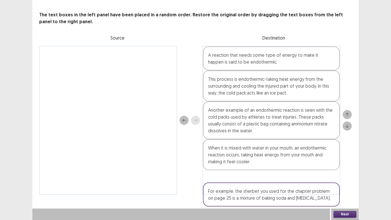
drag, startPoint x: 246, startPoint y: 121, endPoint x: 244, endPoint y: 204, distance: 82.9
click at [244, 181] on div "PTE academic - [PERSON_NAME] Time Remaining 00 : 10 : 32 9 of 18 The text boxes…" at bounding box center [195, 91] width 326 height 230
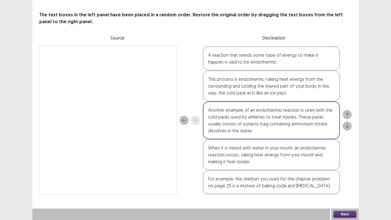
click at [342, 181] on button "Next" at bounding box center [344, 213] width 23 height 7
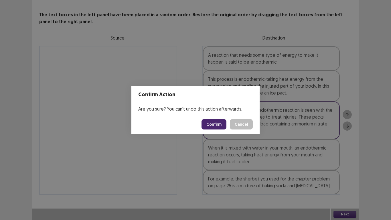
click at [219, 127] on button "Confirm" at bounding box center [213, 124] width 25 height 10
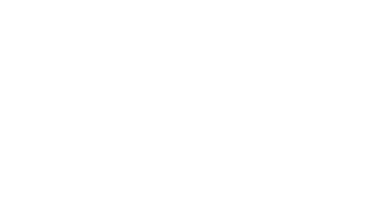
scroll to position [0, 0]
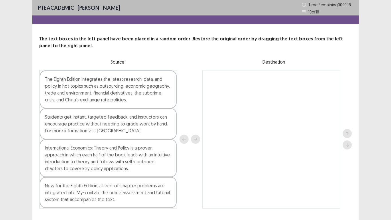
click at [51, 84] on div "The Eighth Edition integrates the latest research, data, and policy in hot topi…" at bounding box center [108, 89] width 137 height 38
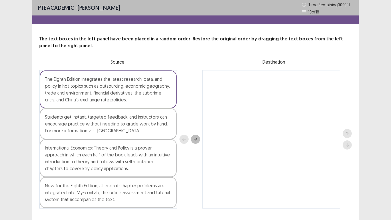
drag, startPoint x: 82, startPoint y: 158, endPoint x: 234, endPoint y: 115, distance: 157.6
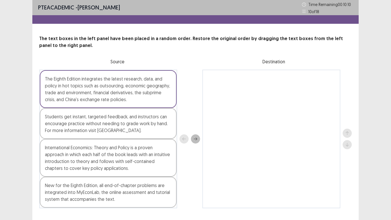
drag, startPoint x: 234, startPoint y: 115, endPoint x: 122, endPoint y: 162, distance: 121.4
click at [122, 162] on div "The Eighth Edition integrates the latest research, data, and policy in hot topi…" at bounding box center [108, 138] width 138 height 138
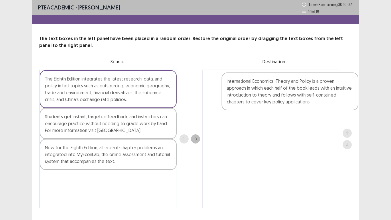
drag, startPoint x: 116, startPoint y: 161, endPoint x: 298, endPoint y: 93, distance: 194.9
click at [298, 93] on div "The Eighth Edition integrates the latest research, data, and policy in hot topi…" at bounding box center [195, 138] width 312 height 138
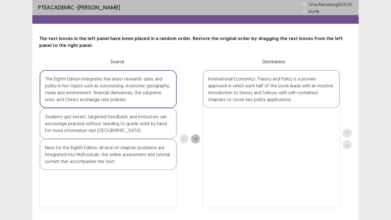
click at [84, 155] on div "New for the Eighth Edition, all end-of-chapter problems are integrated into MyE…" at bounding box center [108, 154] width 137 height 31
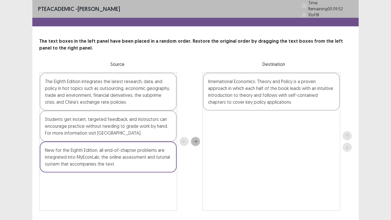
drag, startPoint x: 108, startPoint y: 97, endPoint x: 199, endPoint y: 132, distance: 97.8
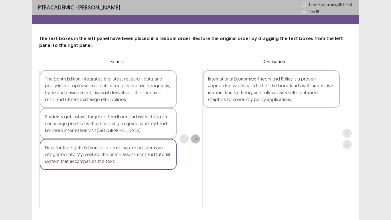
drag, startPoint x: 199, startPoint y: 132, endPoint x: 122, endPoint y: 90, distance: 88.0
click at [122, 90] on div "The Eighth Edition integrates the latest research, data, and policy in hot topi…" at bounding box center [108, 89] width 137 height 38
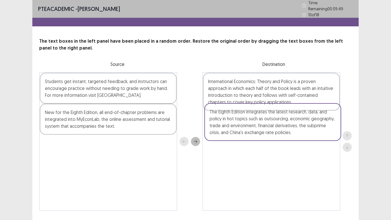
drag, startPoint x: 116, startPoint y: 89, endPoint x: 286, endPoint y: 122, distance: 173.0
click at [286, 122] on div "The Eighth Edition integrates the latest research, data, and policy in hot topi…" at bounding box center [195, 141] width 312 height 138
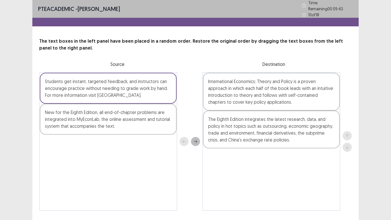
drag, startPoint x: 135, startPoint y: 117, endPoint x: 212, endPoint y: 158, distance: 87.0
drag, startPoint x: 212, startPoint y: 158, endPoint x: 138, endPoint y: 128, distance: 79.5
click at [138, 128] on div "New for the Eighth Edition, all end-of-chapter problems are integrated into MyE…" at bounding box center [108, 118] width 137 height 31
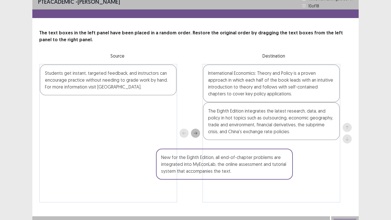
scroll to position [7, 0]
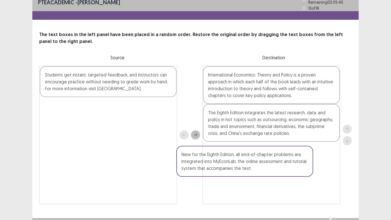
drag, startPoint x: 129, startPoint y: 125, endPoint x: 278, endPoint y: 168, distance: 154.7
click at [278, 168] on div "Students get instant, targeted feedback, and instructors can encourage practice…" at bounding box center [195, 134] width 312 height 138
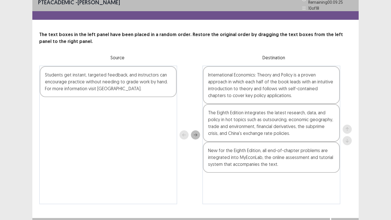
click at [276, 166] on div "New for the Eighth Edition, all end-of-chapter problems are integrated into MyE…" at bounding box center [271, 157] width 137 height 31
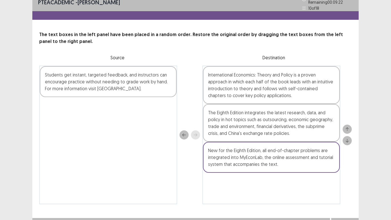
drag, startPoint x: 274, startPoint y: 130, endPoint x: 241, endPoint y: 180, distance: 60.8
click at [241, 180] on div "International Economics: Theory and Policy is a proven approach in which each h…" at bounding box center [271, 134] width 138 height 138
drag, startPoint x: 118, startPoint y: 85, endPoint x: 169, endPoint y: 135, distance: 71.4
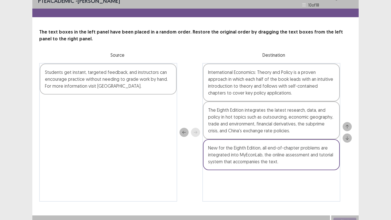
drag, startPoint x: 169, startPoint y: 135, endPoint x: 121, endPoint y: 78, distance: 74.5
click at [121, 78] on div "Students get instant, targeted feedback, and instructors can encourage practice…" at bounding box center [108, 78] width 137 height 31
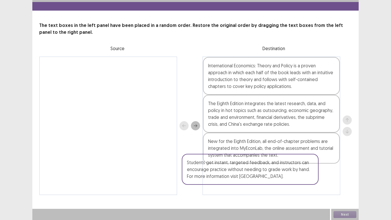
scroll to position [14, 0]
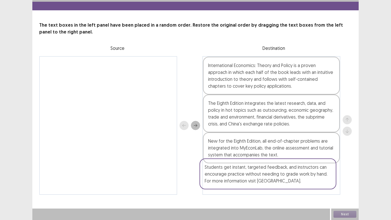
drag, startPoint x: 116, startPoint y: 78, endPoint x: 279, endPoint y: 175, distance: 189.9
click at [279, 175] on div "Students get instant, targeted feedback, and instructors can encourage practice…" at bounding box center [195, 125] width 312 height 138
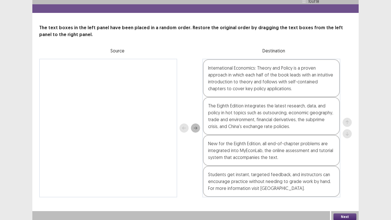
drag, startPoint x: 298, startPoint y: 181, endPoint x: 359, endPoint y: 158, distance: 64.8
click at [359, 158] on div "PTE academic - [PERSON_NAME] Time Remaining 00 : 09 : 04 10 of 18 The text boxe…" at bounding box center [195, 104] width 391 height 236
drag, startPoint x: 282, startPoint y: 156, endPoint x: 277, endPoint y: 187, distance: 31.8
drag, startPoint x: 277, startPoint y: 187, endPoint x: 257, endPoint y: 160, distance: 33.7
click at [257, 160] on div "New for the Eighth Edition, all end-of-chapter problems are integrated into MyE…" at bounding box center [271, 150] width 137 height 31
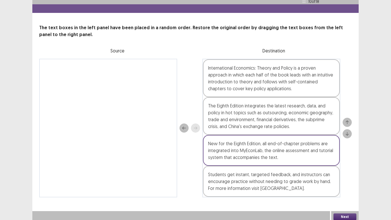
click at [251, 152] on div "New for the Eighth Edition, all end-of-chapter problems are integrated into MyE…" at bounding box center [271, 150] width 137 height 31
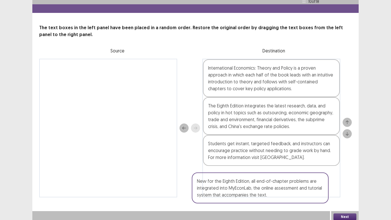
drag, startPoint x: 251, startPoint y: 152, endPoint x: 237, endPoint y: 201, distance: 50.6
click at [237, 181] on div "PTE academic - [PERSON_NAME] Time Remaining 00 : 08 : 52 10 of 18 The text boxe…" at bounding box center [195, 97] width 326 height 222
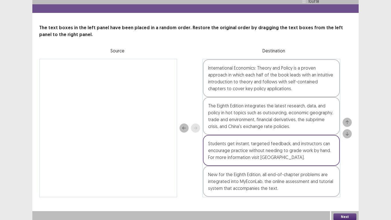
drag, startPoint x: 288, startPoint y: 161, endPoint x: 286, endPoint y: 212, distance: 51.3
drag, startPoint x: 286, startPoint y: 212, endPoint x: 251, endPoint y: 150, distance: 71.7
click at [251, 150] on div "Students get instant, targeted feedback, and instructors can encourage practice…" at bounding box center [271, 150] width 137 height 31
drag, startPoint x: 248, startPoint y: 148, endPoint x: 242, endPoint y: 194, distance: 46.8
drag, startPoint x: 242, startPoint y: 194, endPoint x: 228, endPoint y: 135, distance: 61.0
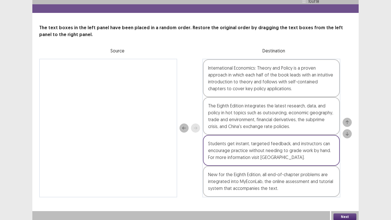
click at [228, 135] on div "Students get instant, targeted feedback, and instructors can encourage practice…" at bounding box center [271, 150] width 137 height 31
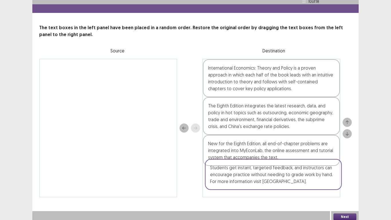
drag, startPoint x: 215, startPoint y: 144, endPoint x: 217, endPoint y: 188, distance: 44.9
click at [217, 181] on div "International Economics: Theory and Policy is a proven approach in which each h…" at bounding box center [271, 128] width 138 height 138
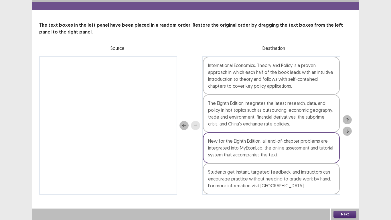
click at [350, 181] on button "Next" at bounding box center [344, 213] width 23 height 7
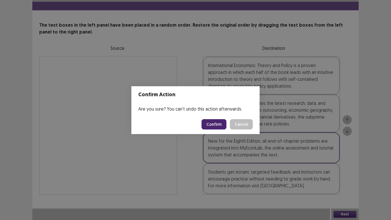
click at [216, 123] on button "Confirm" at bounding box center [213, 124] width 25 height 10
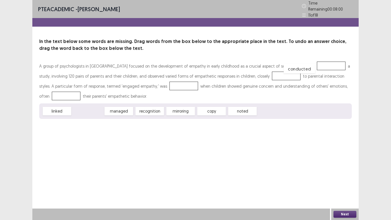
drag, startPoint x: 92, startPoint y: 110, endPoint x: 304, endPoint y: 67, distance: 215.5
drag, startPoint x: 57, startPoint y: 109, endPoint x: 254, endPoint y: 69, distance: 201.0
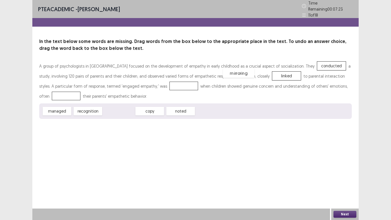
drag, startPoint x: 122, startPoint y: 108, endPoint x: 241, endPoint y: 70, distance: 125.7
drag, startPoint x: 184, startPoint y: 110, endPoint x: 327, endPoint y: 82, distance: 145.9
drag, startPoint x: 154, startPoint y: 109, endPoint x: 258, endPoint y: 73, distance: 110.4
drag, startPoint x: 65, startPoint y: 109, endPoint x: 140, endPoint y: 83, distance: 79.0
drag, startPoint x: 140, startPoint y: 83, endPoint x: 63, endPoint y: 109, distance: 80.9
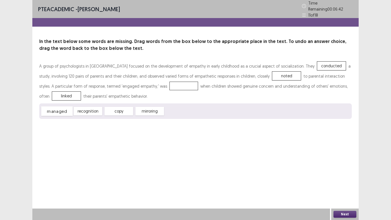
click at [63, 109] on div "managed" at bounding box center [56, 110] width 31 height 9
drag, startPoint x: 60, startPoint y: 109, endPoint x: 138, endPoint y: 85, distance: 81.5
drag, startPoint x: 93, startPoint y: 109, endPoint x: 329, endPoint y: 85, distance: 237.1
click at [349, 181] on button "Next" at bounding box center [344, 213] width 23 height 7
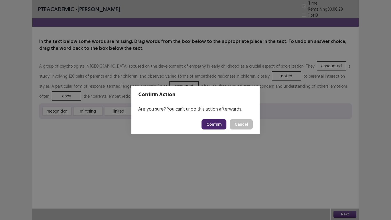
click at [223, 119] on button "Confirm" at bounding box center [213, 124] width 25 height 10
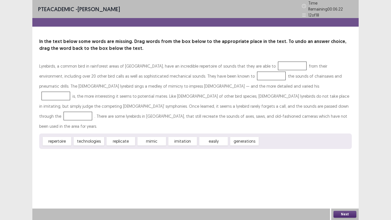
click at [46, 61] on div "Lyrebirds, a common bird in rainforest areas of [GEOGRAPHIC_DATA], have an incr…" at bounding box center [195, 96] width 312 height 70
drag, startPoint x: 155, startPoint y: 126, endPoint x: 218, endPoint y: 72, distance: 83.3
drag, startPoint x: 218, startPoint y: 72, endPoint x: 159, endPoint y: 126, distance: 80.5
click at [159, 136] on div "mimic" at bounding box center [151, 140] width 31 height 9
drag, startPoint x: 157, startPoint y: 127, endPoint x: 191, endPoint y: 105, distance: 41.0
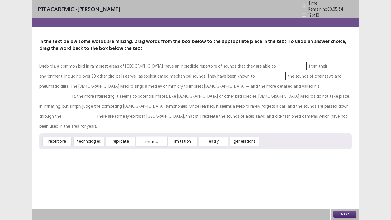
drag, startPoint x: 191, startPoint y: 105, endPoint x: 155, endPoint y: 127, distance: 42.5
click at [155, 136] on div "mimic" at bounding box center [151, 140] width 31 height 9
drag, startPoint x: 155, startPoint y: 127, endPoint x: 205, endPoint y: 71, distance: 75.1
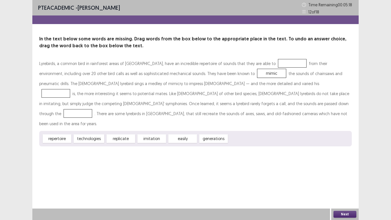
drag, startPoint x: 64, startPoint y: 129, endPoint x: 208, endPoint y: 87, distance: 149.7
drag, startPoint x: 208, startPoint y: 87, endPoint x: 56, endPoint y: 127, distance: 156.7
click at [56, 134] on div "repertoire" at bounding box center [56, 138] width 31 height 9
click at [56, 134] on div "repertoire" at bounding box center [57, 138] width 29 height 9
drag, startPoint x: 56, startPoint y: 127, endPoint x: 182, endPoint y: 82, distance: 133.5
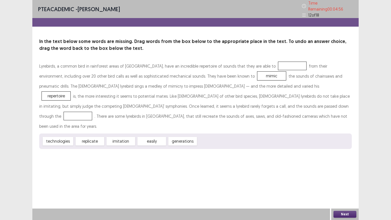
drag, startPoint x: 175, startPoint y: 127, endPoint x: 106, endPoint y: 105, distance: 72.4
drag, startPoint x: 106, startPoint y: 105, endPoint x: 205, endPoint y: 133, distance: 102.9
click at [205, 133] on div "technologies replicate imitation easily generations" at bounding box center [195, 140] width 312 height 15
drag, startPoint x: 184, startPoint y: 128, endPoint x: 105, endPoint y: 100, distance: 83.8
click at [94, 136] on div "replicate" at bounding box center [89, 140] width 31 height 9
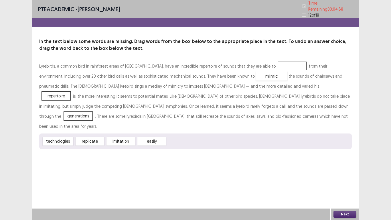
click at [256, 76] on div "mimic" at bounding box center [271, 75] width 31 height 9
click at [95, 136] on div "replicate" at bounding box center [89, 140] width 31 height 9
drag, startPoint x: 194, startPoint y: 83, endPoint x: 263, endPoint y: 61, distance: 72.3
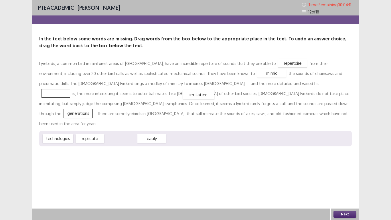
drag, startPoint x: 124, startPoint y: 128, endPoint x: 201, endPoint y: 84, distance: 89.4
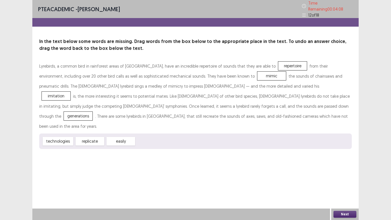
click at [347, 181] on button "Next" at bounding box center [344, 213] width 23 height 7
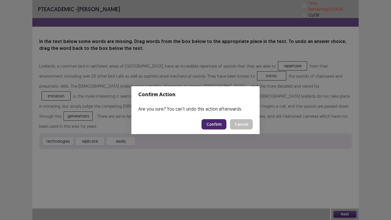
click at [218, 121] on button "Confirm" at bounding box center [213, 124] width 25 height 10
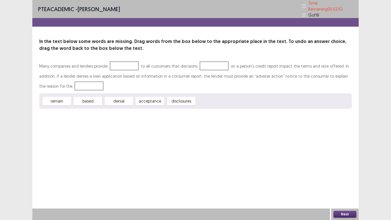
drag, startPoint x: 143, startPoint y: 100, endPoint x: 134, endPoint y: 119, distance: 21.2
click at [134, 119] on div "PTE academic - [PERSON_NAME] Time Remaining 00 : 03 : 53 13 of 18 In the text b…" at bounding box center [195, 110] width 326 height 220
drag, startPoint x: 93, startPoint y: 100, endPoint x: 216, endPoint y: 64, distance: 128.4
drag, startPoint x: 96, startPoint y: 101, endPoint x: 91, endPoint y: 86, distance: 16.2
drag, startPoint x: 91, startPoint y: 86, endPoint x: 77, endPoint y: 104, distance: 22.2
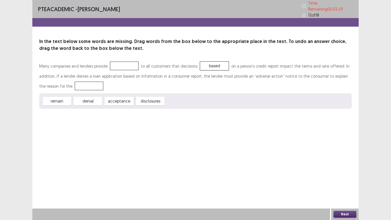
click at [77, 104] on div "remain denial acceptance disclosures" at bounding box center [195, 100] width 312 height 15
drag, startPoint x: 80, startPoint y: 102, endPoint x: 76, endPoint y: 85, distance: 16.9
drag, startPoint x: 92, startPoint y: 100, endPoint x: 124, endPoint y: 61, distance: 49.8
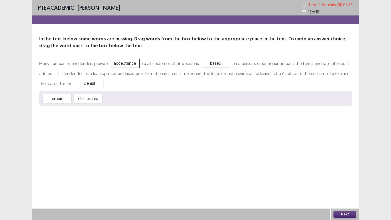
click at [341, 181] on button "Next" at bounding box center [344, 213] width 23 height 7
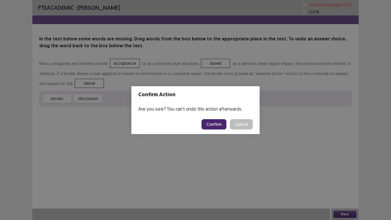
click at [220, 125] on button "Confirm" at bounding box center [213, 124] width 25 height 10
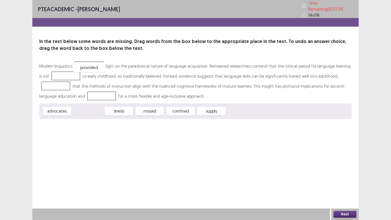
drag, startPoint x: 94, startPoint y: 109, endPoint x: 95, endPoint y: 64, distance: 44.9
drag, startPoint x: 148, startPoint y: 109, endPoint x: 47, endPoint y: 75, distance: 105.7
click at [307, 79] on div "Modern linguistics provided light on the paradoxical nature of language acquisi…" at bounding box center [195, 81] width 312 height 40
drag, startPoint x: 55, startPoint y: 109, endPoint x: 327, endPoint y: 73, distance: 274.6
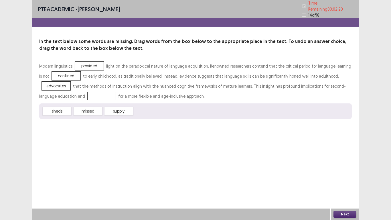
click at [333, 86] on div "Modern linguistics provided light on the paradoxical nature of language acquisi…" at bounding box center [195, 81] width 312 height 40
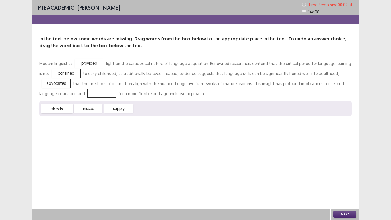
click at [58, 109] on div "sheds" at bounding box center [56, 108] width 31 height 9
drag, startPoint x: 57, startPoint y: 108, endPoint x: 57, endPoint y: 96, distance: 12.3
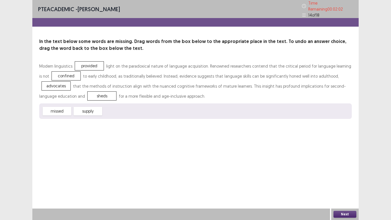
click at [350, 181] on button "Next" at bounding box center [344, 213] width 23 height 7
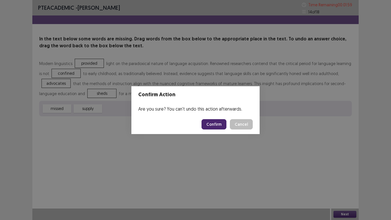
click at [222, 126] on button "Confirm" at bounding box center [213, 124] width 25 height 10
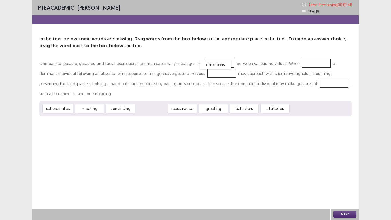
drag, startPoint x: 154, startPoint y: 108, endPoint x: 220, endPoint y: 62, distance: 80.6
click at [183, 76] on div "Chimpanzee posture, gestures, and facial expressions communicate many messages …" at bounding box center [195, 78] width 312 height 40
drag, startPoint x: 156, startPoint y: 107, endPoint x: 297, endPoint y: 83, distance: 143.2
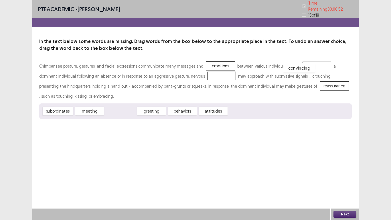
drag, startPoint x: 125, startPoint y: 108, endPoint x: 306, endPoint y: 65, distance: 185.8
drag, startPoint x: 149, startPoint y: 112, endPoint x: 197, endPoint y: 77, distance: 59.2
click at [345, 181] on button "Next" at bounding box center [344, 213] width 23 height 7
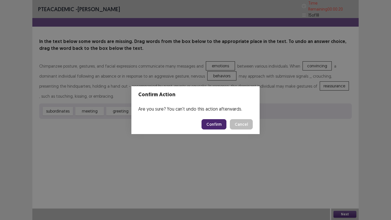
click at [214, 124] on button "Confirm" at bounding box center [213, 124] width 25 height 10
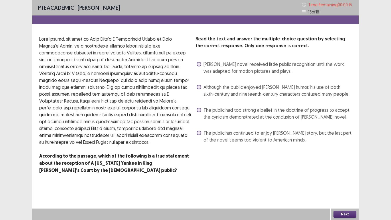
click at [201, 113] on label "The public had too strong a belief in the doctrine of progress to accept the cy…" at bounding box center [273, 113] width 155 height 14
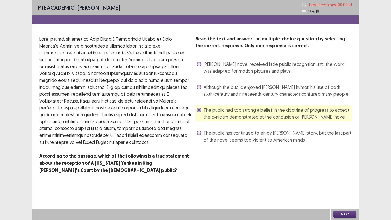
click at [342, 181] on button "Next" at bounding box center [344, 213] width 23 height 7
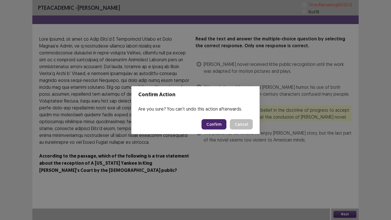
click at [221, 127] on button "Confirm" at bounding box center [213, 124] width 25 height 10
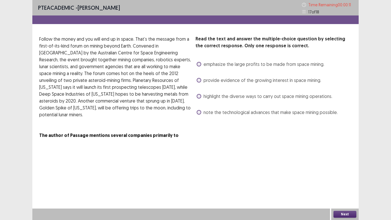
click at [200, 96] on span at bounding box center [198, 96] width 5 height 5
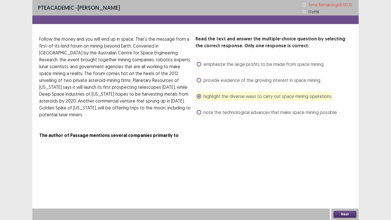
click at [347, 181] on button "Next" at bounding box center [344, 213] width 23 height 7
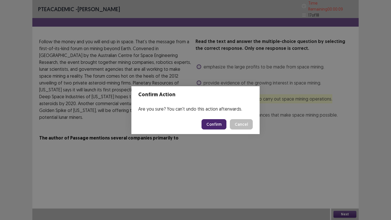
click at [216, 120] on button "Confirm" at bounding box center [213, 124] width 25 height 10
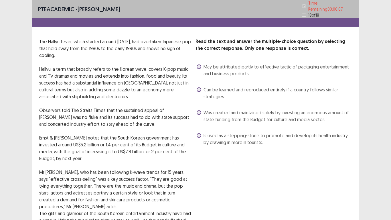
click at [198, 110] on span at bounding box center [198, 112] width 5 height 5
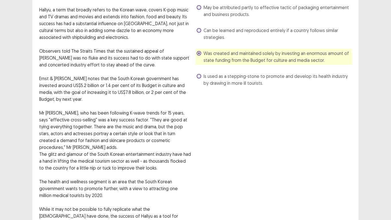
scroll to position [116, 0]
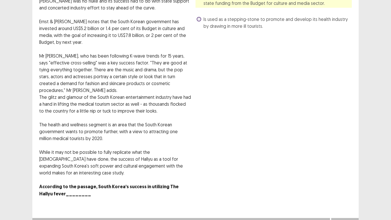
click at [350, 181] on button "Next" at bounding box center [344, 223] width 23 height 7
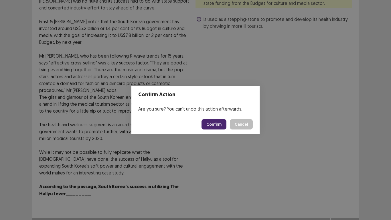
click at [213, 118] on footer "Confirm Cancel" at bounding box center [195, 123] width 128 height 19
click at [217, 128] on button "Confirm" at bounding box center [213, 124] width 25 height 10
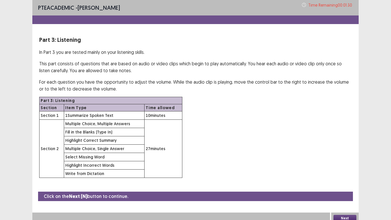
scroll to position [4, 0]
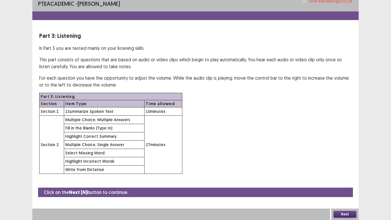
click at [344, 181] on button "Next" at bounding box center [344, 213] width 23 height 7
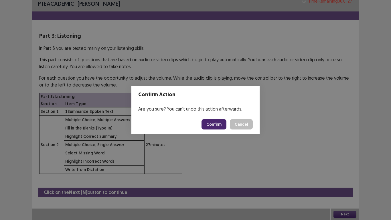
click at [221, 125] on button "Confirm" at bounding box center [213, 124] width 25 height 10
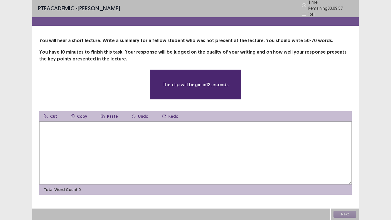
scroll to position [0, 0]
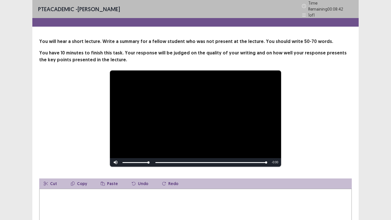
click at [191, 181] on textarea at bounding box center [195, 219] width 312 height 63
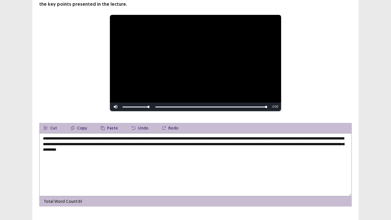
scroll to position [57, 0]
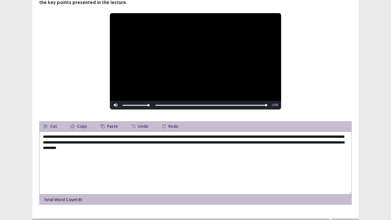
click at [231, 138] on textarea "**********" at bounding box center [195, 162] width 312 height 63
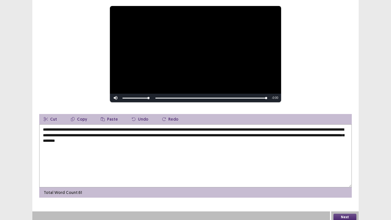
scroll to position [65, 0]
type textarea "**********"
click at [352, 181] on button "Next" at bounding box center [344, 216] width 23 height 7
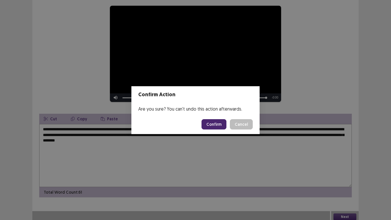
click at [218, 127] on button "Confirm" at bounding box center [213, 124] width 25 height 10
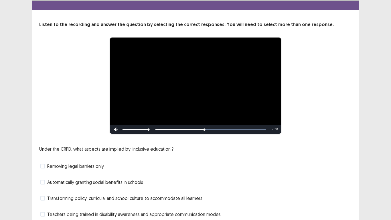
scroll to position [38, 0]
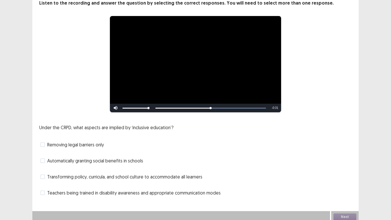
click at [176, 181] on span "Teachers being trained in disability awareness and appropriate communication mo…" at bounding box center [133, 192] width 173 height 7
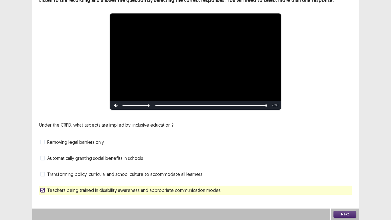
click at [341, 181] on button "Next" at bounding box center [344, 213] width 23 height 7
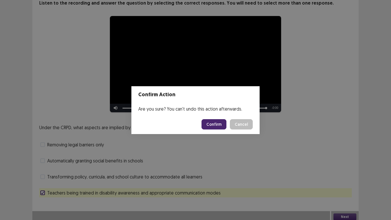
click at [216, 125] on button "Confirm" at bounding box center [213, 124] width 25 height 10
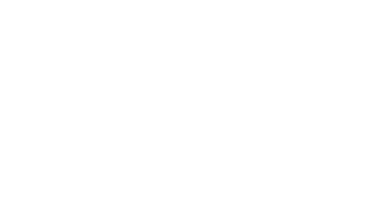
scroll to position [0, 0]
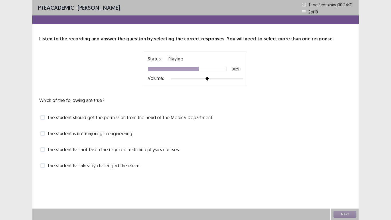
click at [143, 148] on span "The student has not taken the required math and physics courses." at bounding box center [113, 149] width 132 height 7
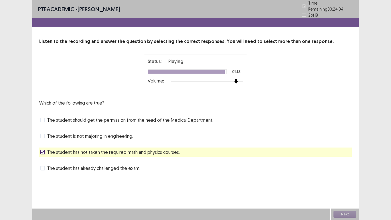
click at [236, 80] on div at bounding box center [207, 81] width 72 height 5
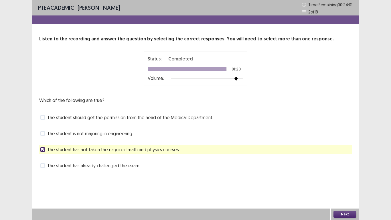
click at [347, 181] on button "Next" at bounding box center [344, 213] width 23 height 7
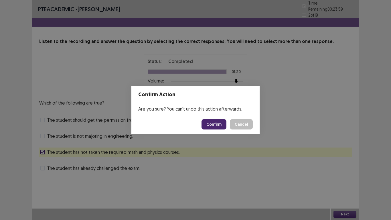
click at [220, 124] on button "Confirm" at bounding box center [213, 124] width 25 height 10
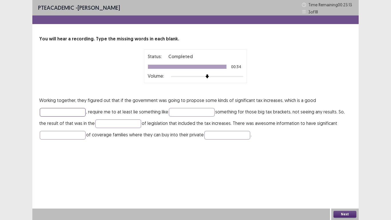
click at [76, 114] on input "text" at bounding box center [63, 112] width 46 height 9
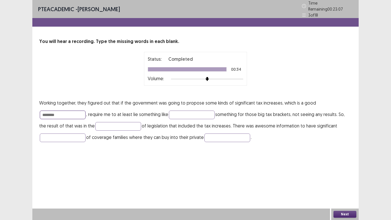
type input "********"
type input "*******"
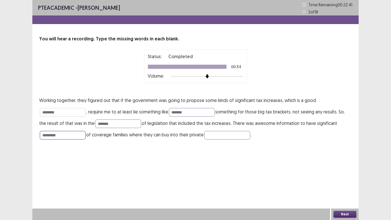
type input "*********"
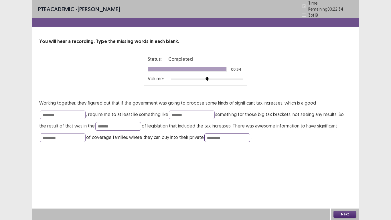
type input "*********"
click at [343, 181] on button "Next" at bounding box center [344, 213] width 23 height 7
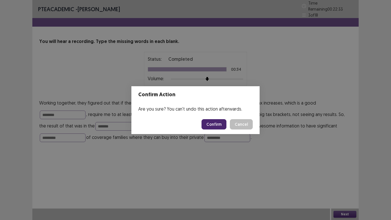
click at [224, 121] on button "Confirm" at bounding box center [213, 124] width 25 height 10
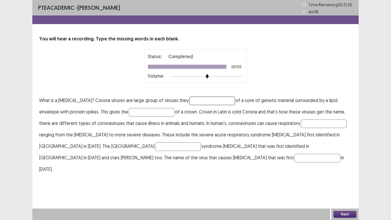
click at [189, 103] on input "text" at bounding box center [212, 100] width 46 height 9
type input "********"
type input "**********"
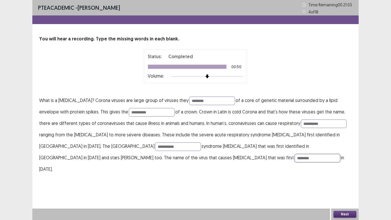
type input "********"
click at [348, 181] on button "Next" at bounding box center [344, 213] width 23 height 7
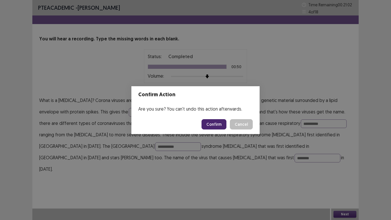
click at [218, 126] on button "Confirm" at bounding box center [213, 124] width 25 height 10
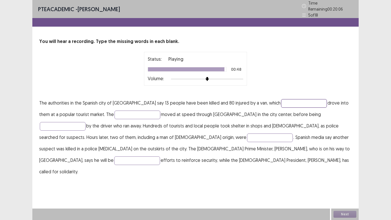
click at [281, 99] on input "text" at bounding box center [304, 103] width 46 height 9
type input "**********"
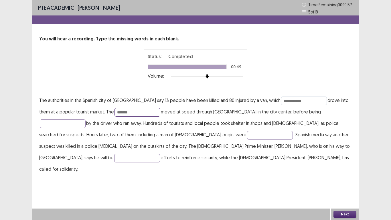
type input "*******"
type input "********"
type input "**********"
click at [352, 181] on button "Next" at bounding box center [344, 213] width 23 height 7
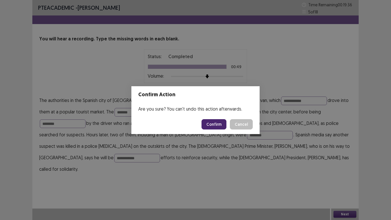
click at [222, 126] on button "Confirm" at bounding box center [213, 124] width 25 height 10
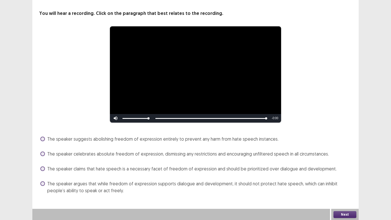
scroll to position [26, 0]
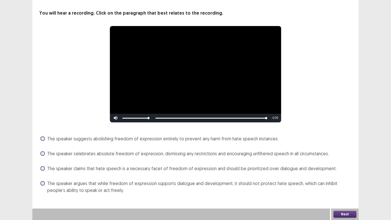
click at [235, 181] on span "The speaker argues that while freedom of expression supports dialogue and devel…" at bounding box center [199, 187] width 304 height 14
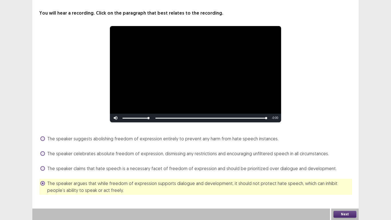
click at [341, 181] on button "Next" at bounding box center [344, 213] width 23 height 7
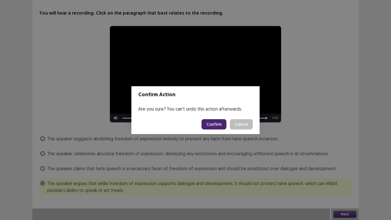
click at [221, 124] on button "Confirm" at bounding box center [213, 124] width 25 height 10
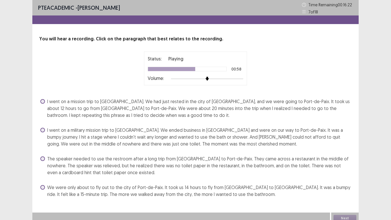
click at [44, 157] on span at bounding box center [42, 158] width 5 height 5
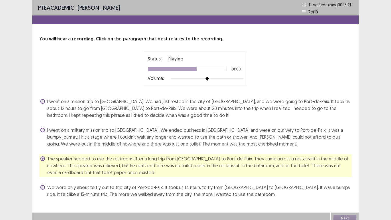
scroll to position [4, 0]
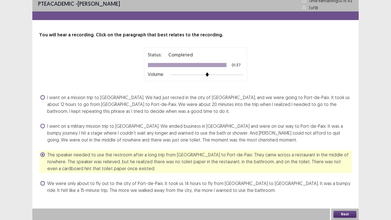
click at [341, 181] on button "Next" at bounding box center [344, 213] width 23 height 7
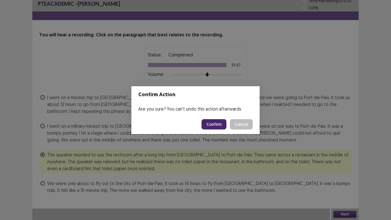
click at [218, 123] on button "Confirm" at bounding box center [213, 124] width 25 height 10
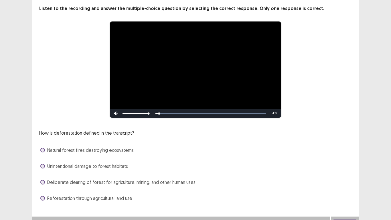
scroll to position [38, 0]
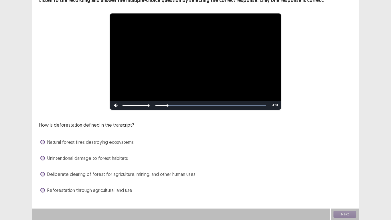
click at [182, 171] on span "Deliberate clearing of forest for agriculture, mining, and other human uses" at bounding box center [121, 173] width 148 height 7
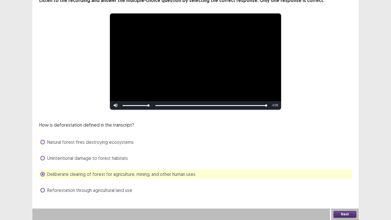
click at [350, 181] on button "Next" at bounding box center [344, 213] width 23 height 7
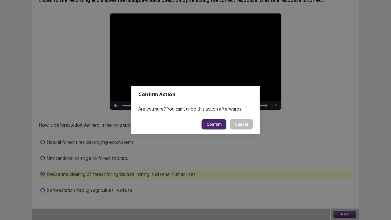
click at [220, 124] on button "Confirm" at bounding box center [213, 124] width 25 height 10
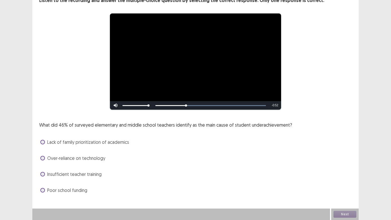
click at [119, 142] on span "Lack of family prioritization of academics" at bounding box center [88, 141] width 82 height 7
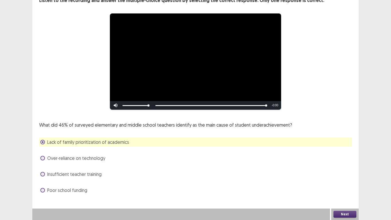
click at [349, 181] on button "Next" at bounding box center [344, 213] width 23 height 7
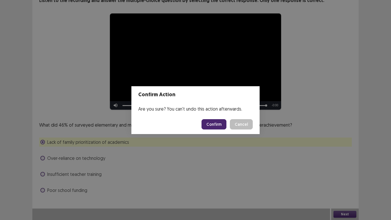
click at [219, 124] on button "Confirm" at bounding box center [213, 124] width 25 height 10
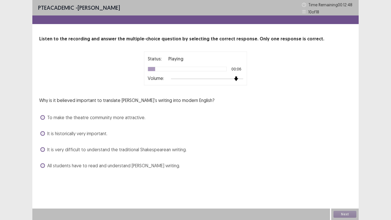
click at [239, 76] on div at bounding box center [207, 78] width 72 height 5
click at [240, 78] on div at bounding box center [207, 78] width 72 height 5
click at [176, 148] on span "It is very difficult to understand the traditional Shakespearean writing." at bounding box center [116, 149] width 139 height 7
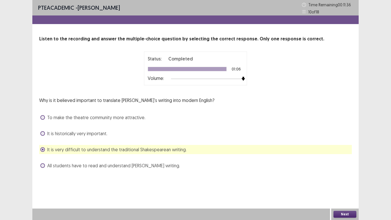
click at [341, 181] on button "Next" at bounding box center [344, 213] width 23 height 7
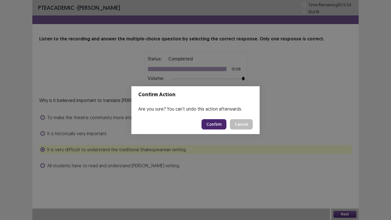
click at [220, 124] on button "Confirm" at bounding box center [213, 124] width 25 height 10
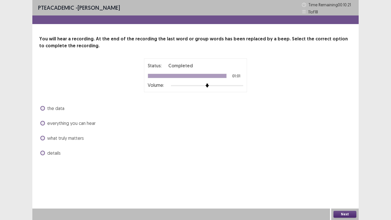
click at [76, 139] on span "what truly matters" at bounding box center [65, 137] width 37 height 7
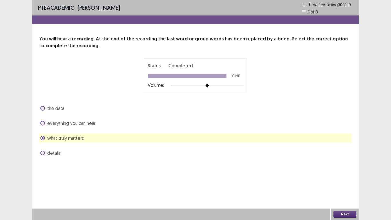
click at [341, 181] on button "Next" at bounding box center [344, 213] width 23 height 7
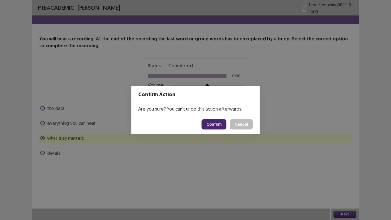
click at [212, 123] on button "Confirm" at bounding box center [213, 124] width 25 height 10
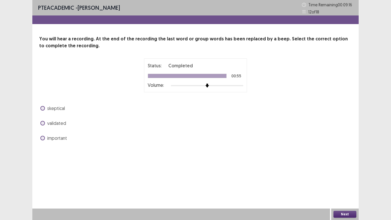
click at [63, 119] on div "validated" at bounding box center [195, 122] width 312 height 9
click at [59, 124] on span "validated" at bounding box center [56, 123] width 19 height 7
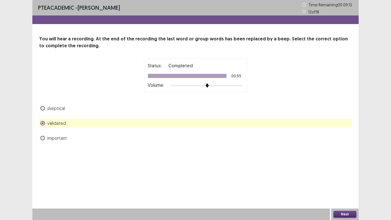
click at [345, 181] on button "Next" at bounding box center [344, 213] width 23 height 7
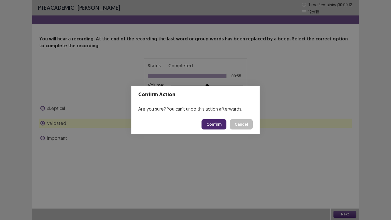
click at [220, 123] on button "Confirm" at bounding box center [213, 124] width 25 height 10
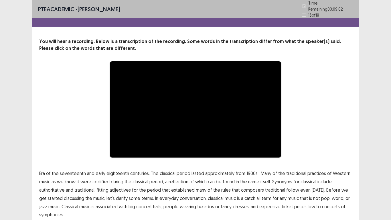
scroll to position [21, 0]
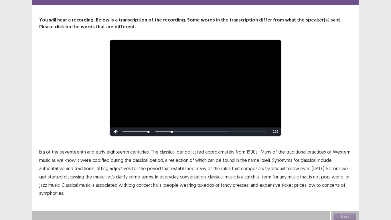
click at [246, 150] on span "1900s" at bounding box center [251, 151] width 11 height 7
click at [269, 167] on span "traditional" at bounding box center [275, 168] width 20 height 7
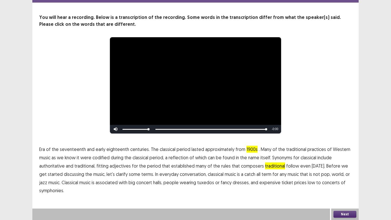
click at [307, 181] on span "low" at bounding box center [310, 182] width 7 height 7
click at [341, 181] on button "Next" at bounding box center [344, 213] width 23 height 7
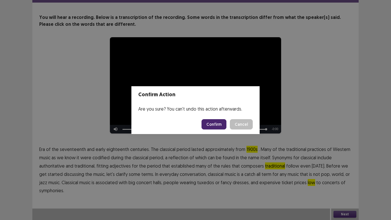
click at [218, 123] on button "Confirm" at bounding box center [213, 124] width 25 height 10
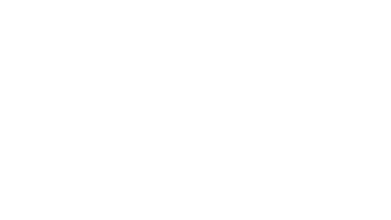
scroll to position [0, 0]
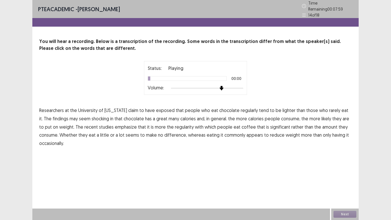
click at [219, 86] on div at bounding box center [207, 88] width 72 height 5
click at [163, 108] on span "exposed" at bounding box center [165, 110] width 19 height 7
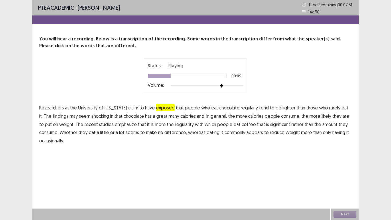
click at [91, 117] on span "shocking" at bounding box center [99, 115] width 17 height 7
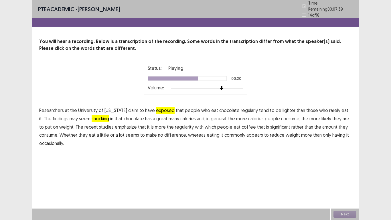
click at [241, 124] on span "coffee" at bounding box center [248, 126] width 14 height 7
click at [224, 132] on span "commonly" at bounding box center [234, 134] width 21 height 7
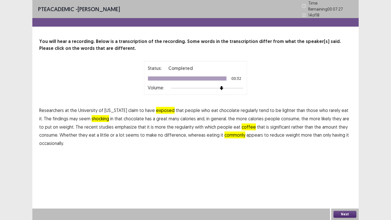
click at [345, 181] on button "Next" at bounding box center [344, 213] width 23 height 7
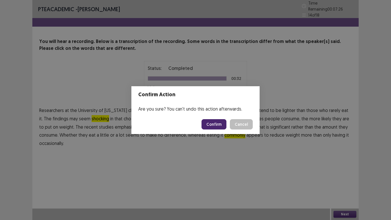
click at [215, 126] on button "Confirm" at bounding box center [213, 124] width 25 height 10
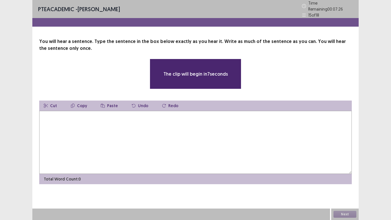
click at [162, 115] on textarea at bounding box center [195, 142] width 312 height 63
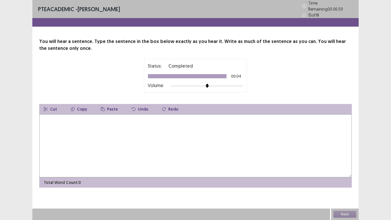
click at [162, 115] on textarea at bounding box center [195, 145] width 312 height 63
click at [45, 120] on textarea "**********" at bounding box center [195, 145] width 312 height 63
click at [61, 120] on textarea "**********" at bounding box center [195, 145] width 312 height 63
click at [66, 118] on textarea "**********" at bounding box center [195, 145] width 312 height 63
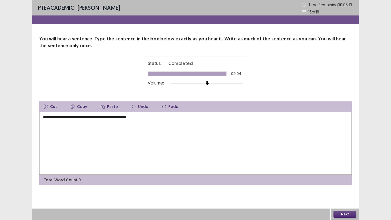
type textarea "**********"
click at [355, 181] on button "Next" at bounding box center [344, 213] width 23 height 7
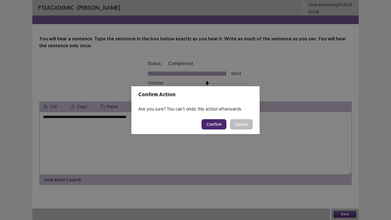
click at [219, 129] on button "Confirm" at bounding box center [213, 124] width 25 height 10
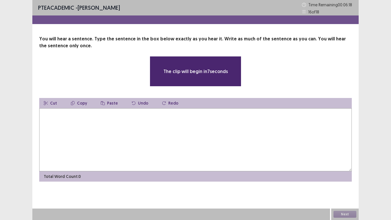
click at [208, 124] on textarea at bounding box center [195, 139] width 312 height 63
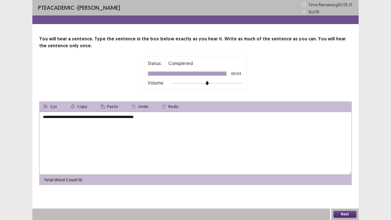
click at [81, 118] on textarea "**********" at bounding box center [195, 143] width 312 height 63
type textarea "**********"
click at [343, 181] on button "Next" at bounding box center [344, 213] width 23 height 7
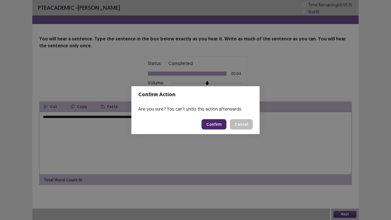
click at [215, 123] on button "Confirm" at bounding box center [213, 124] width 25 height 10
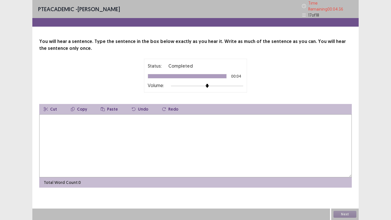
click at [210, 123] on textarea at bounding box center [195, 145] width 312 height 63
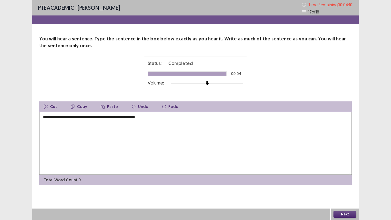
type textarea "**********"
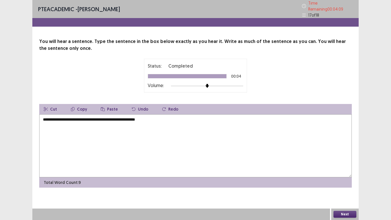
click at [342, 181] on button "Next" at bounding box center [344, 213] width 23 height 7
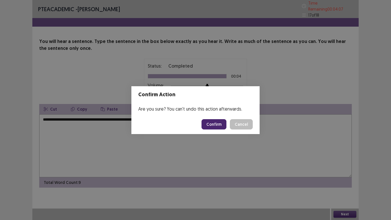
click at [220, 125] on button "Confirm" at bounding box center [213, 124] width 25 height 10
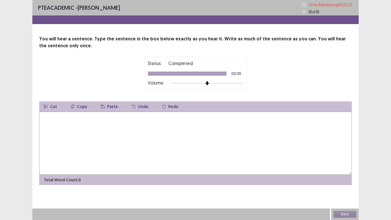
click at [220, 125] on textarea at bounding box center [195, 143] width 312 height 63
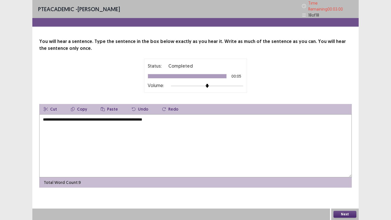
type textarea "**********"
click at [339, 181] on button "Next" at bounding box center [344, 213] width 23 height 7
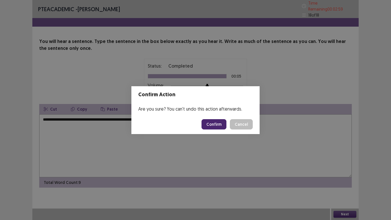
click at [212, 126] on button "Confirm" at bounding box center [213, 124] width 25 height 10
